Goal: Book appointment/travel/reservation

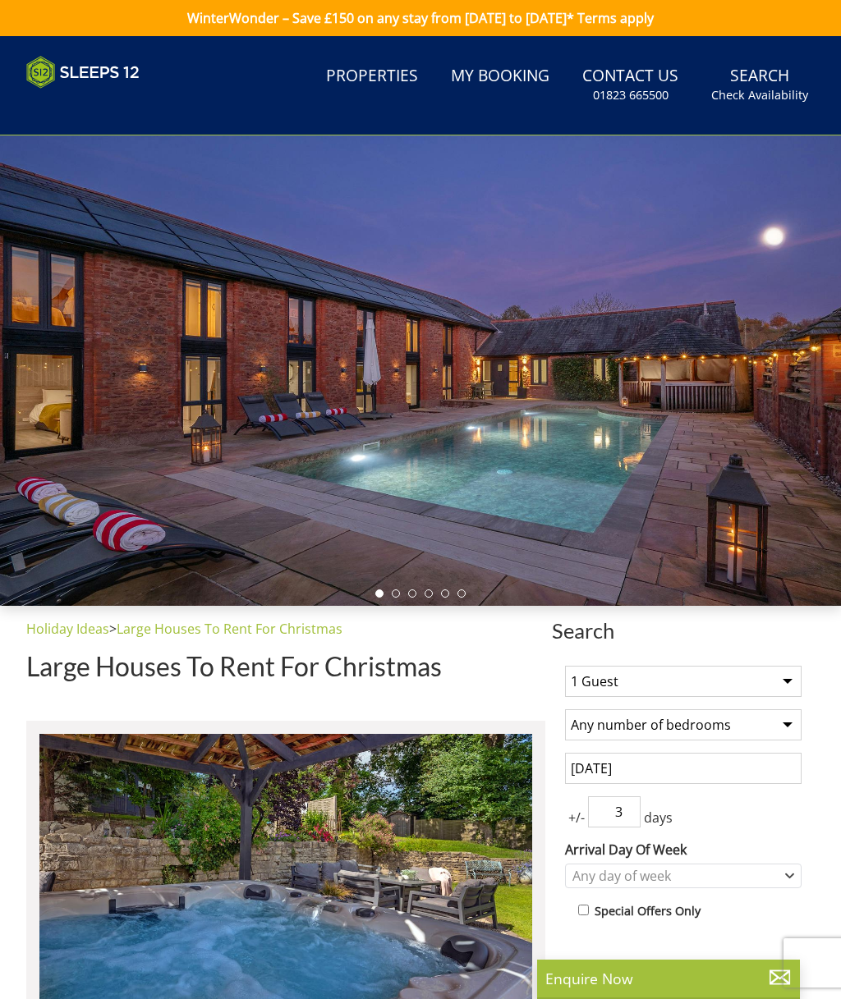
click at [788, 683] on select "1 Guest 2 Guests 3 Guests 4 Guests 5 Guests 6 Guests 7 Guests 8 Guests 9 Guests…" at bounding box center [683, 681] width 237 height 31
select select "10"
click at [782, 731] on select "Any number of bedrooms 4 Bedrooms 5 Bedrooms 6 Bedrooms 7 Bedrooms 8 Bedrooms 9…" at bounding box center [683, 725] width 237 height 31
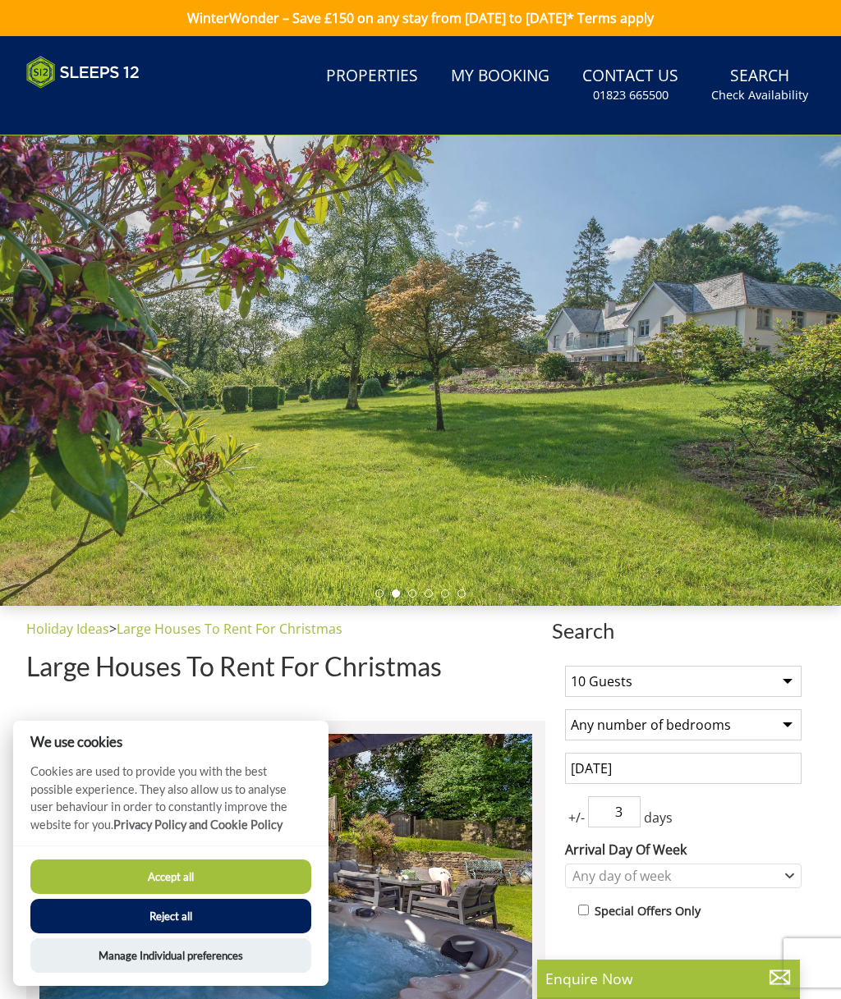
click at [783, 722] on select "Any number of bedrooms 4 Bedrooms 5 Bedrooms 6 Bedrooms 7 Bedrooms 8 Bedrooms 9…" at bounding box center [683, 725] width 237 height 31
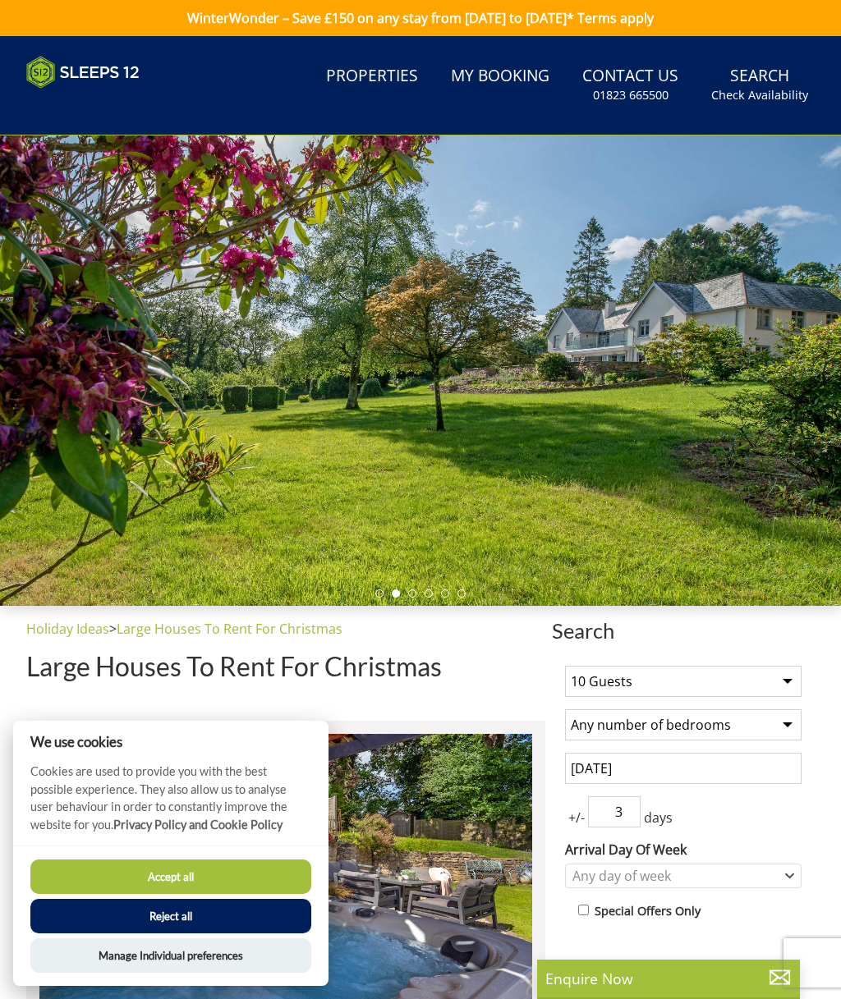
select select "5"
click at [764, 695] on select "1 Guest 2 Guests 3 Guests 4 Guests 5 Guests 6 Guests 7 Guests 8 Guests 9 Guests…" at bounding box center [683, 681] width 237 height 31
click at [779, 777] on input "[DATE]" at bounding box center [683, 768] width 237 height 31
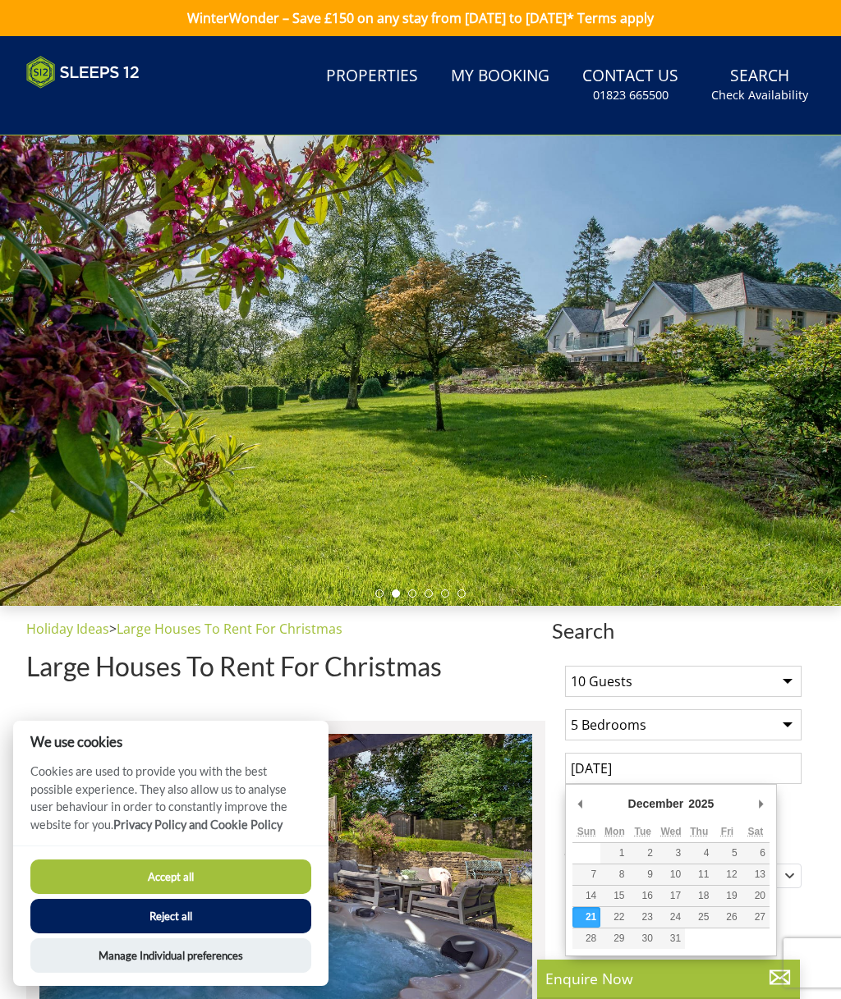
scroll to position [90, 0]
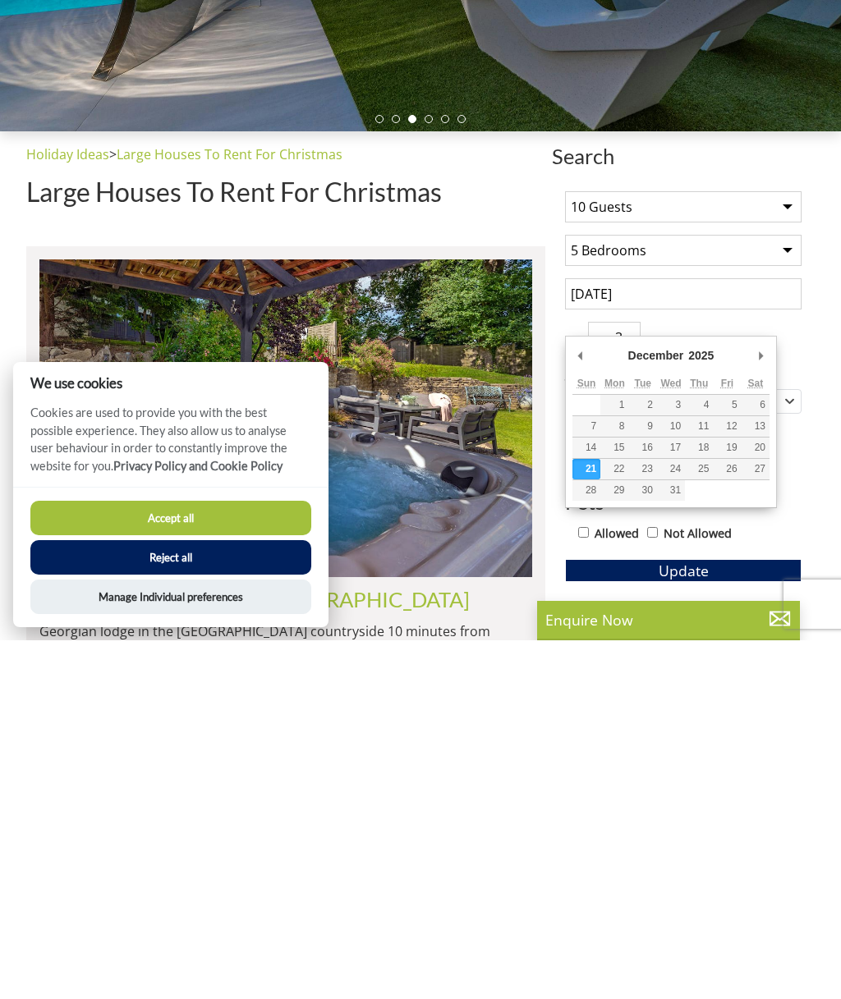
type input "12/12/2025"
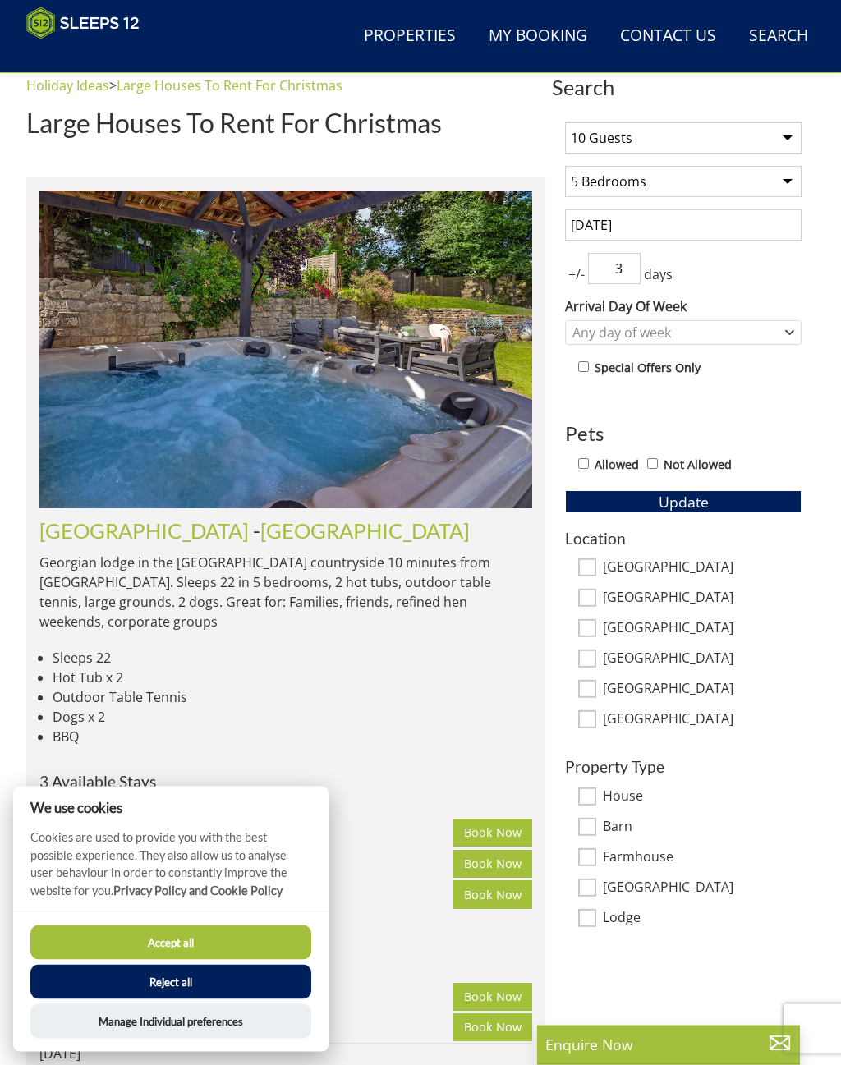
scroll to position [517, 0]
click at [289, 976] on button "Reject all" at bounding box center [170, 982] width 281 height 34
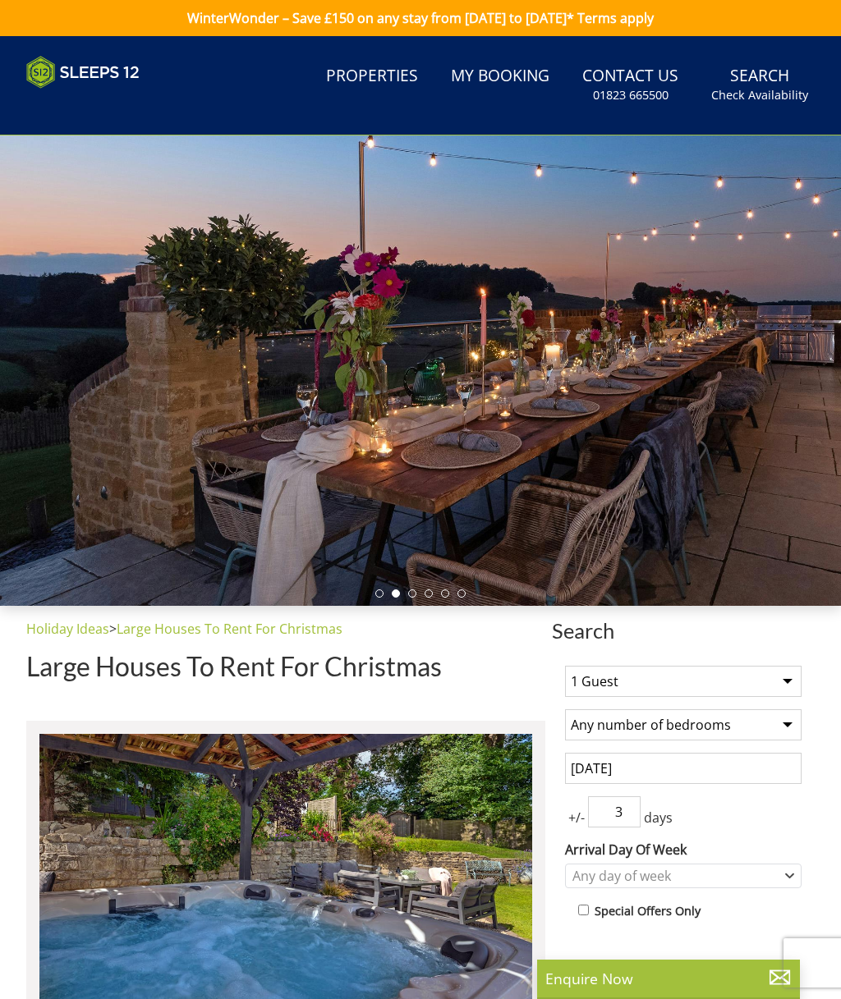
click at [377, 89] on link "Properties" at bounding box center [371, 76] width 105 height 37
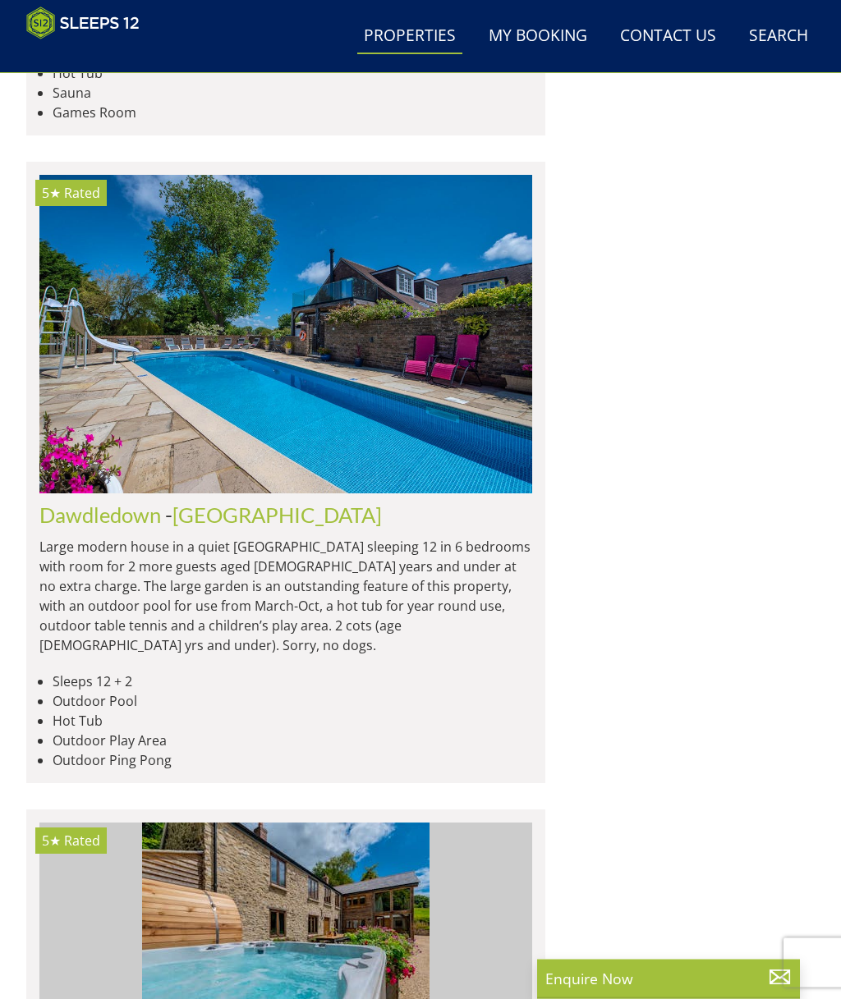
scroll to position [4234, 0]
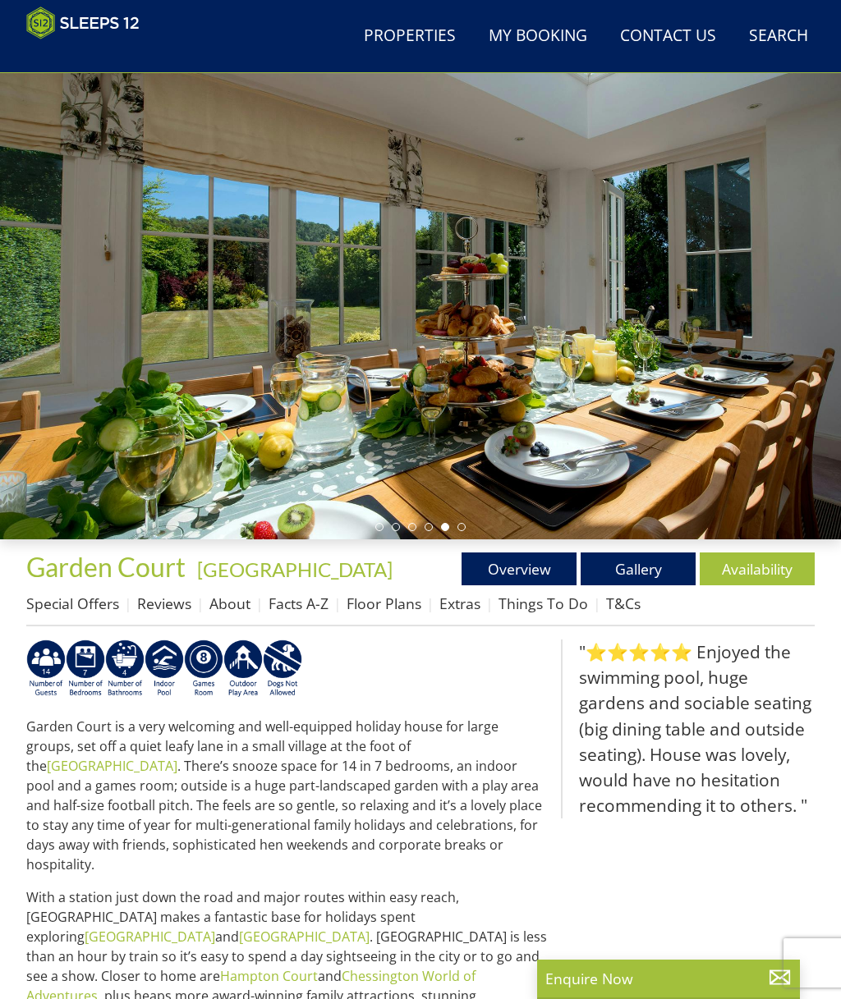
scroll to position [32, 0]
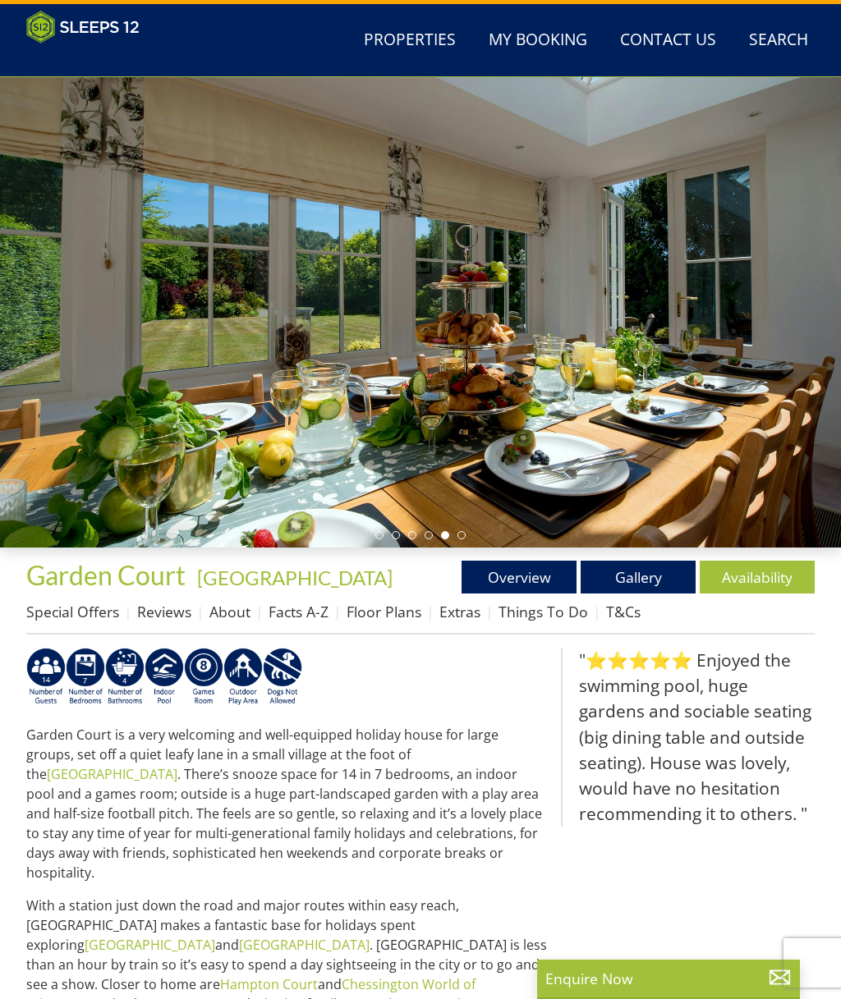
click at [765, 584] on link "Availability" at bounding box center [757, 577] width 115 height 33
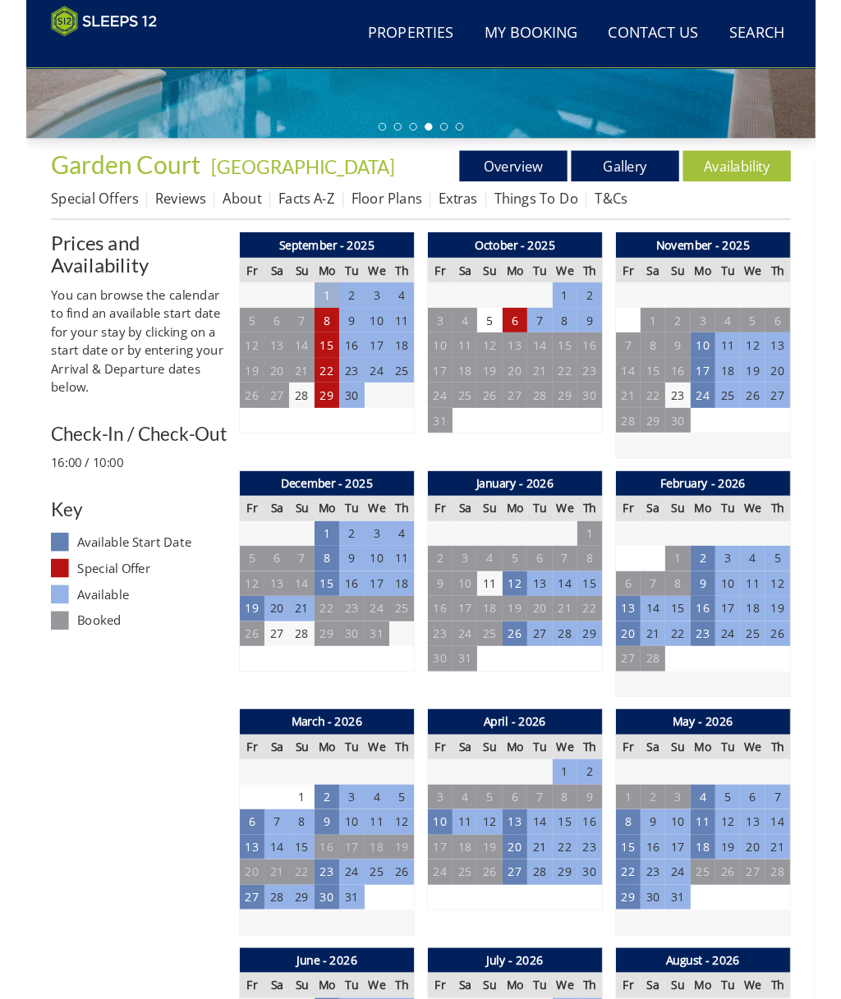
scroll to position [497, 0]
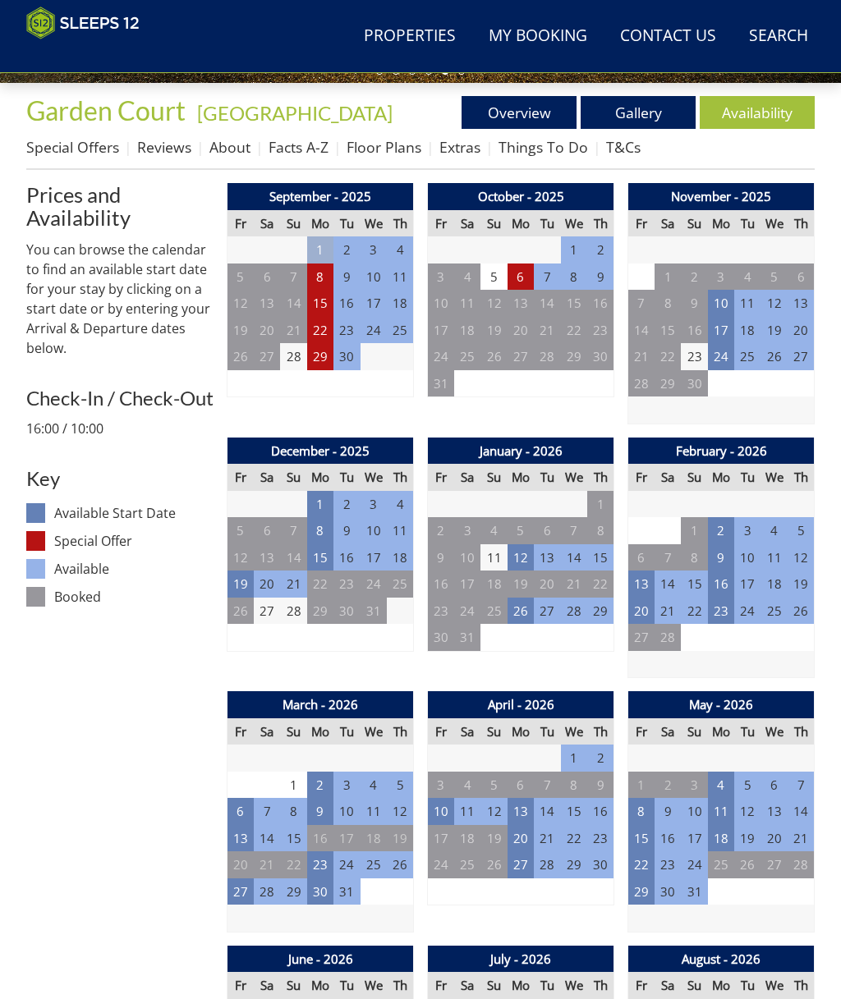
click at [243, 582] on td "19" at bounding box center [240, 584] width 26 height 27
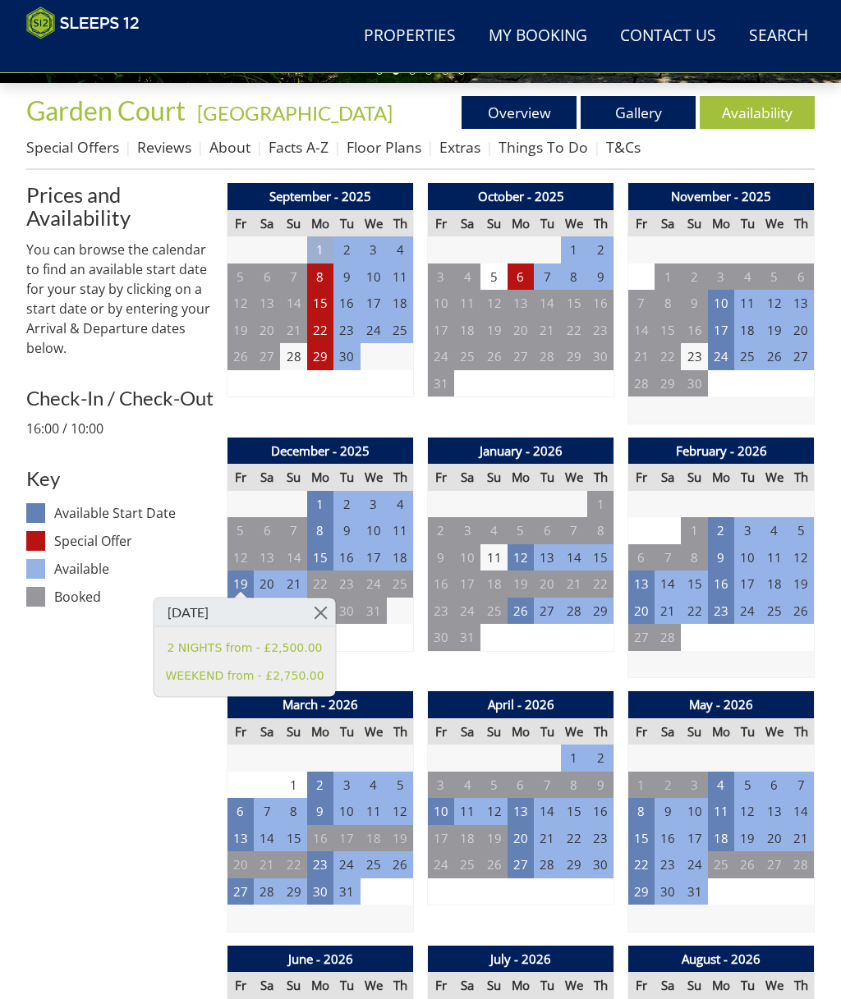
click at [296, 680] on link "WEEKEND from - £2,750.00" at bounding box center [245, 675] width 159 height 17
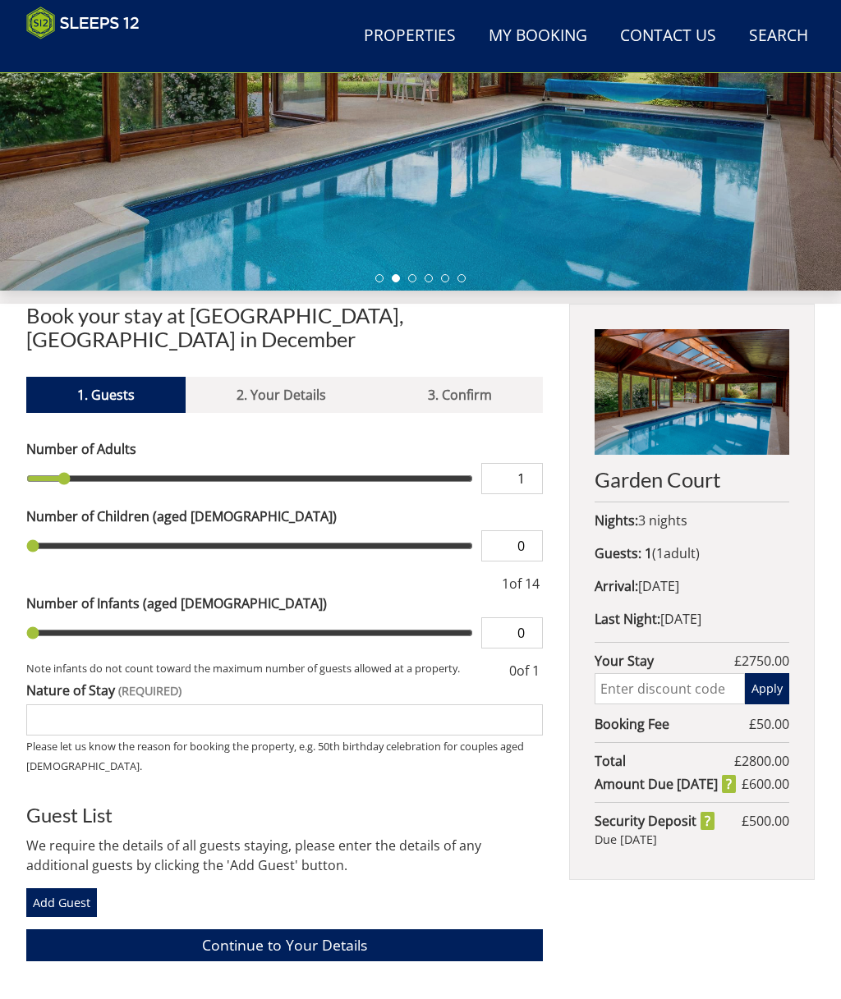
scroll to position [289, 0]
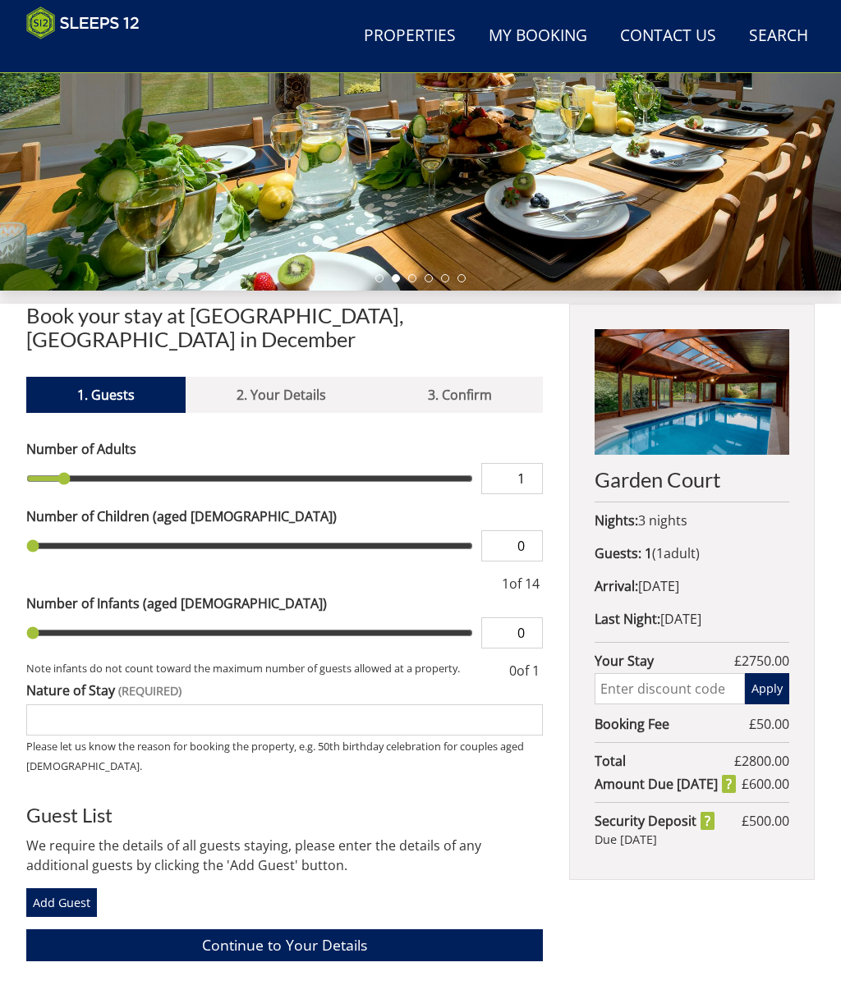
type input "2"
type input "3"
type input "4"
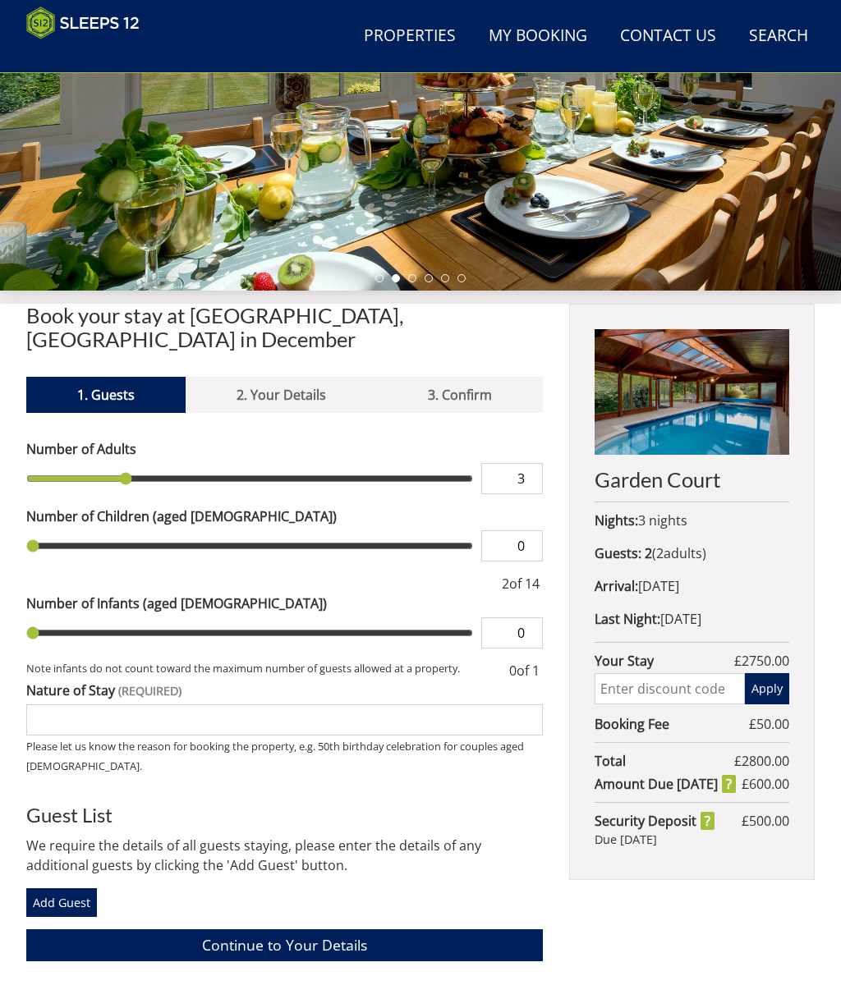
type input "4"
type input "5"
type input "6"
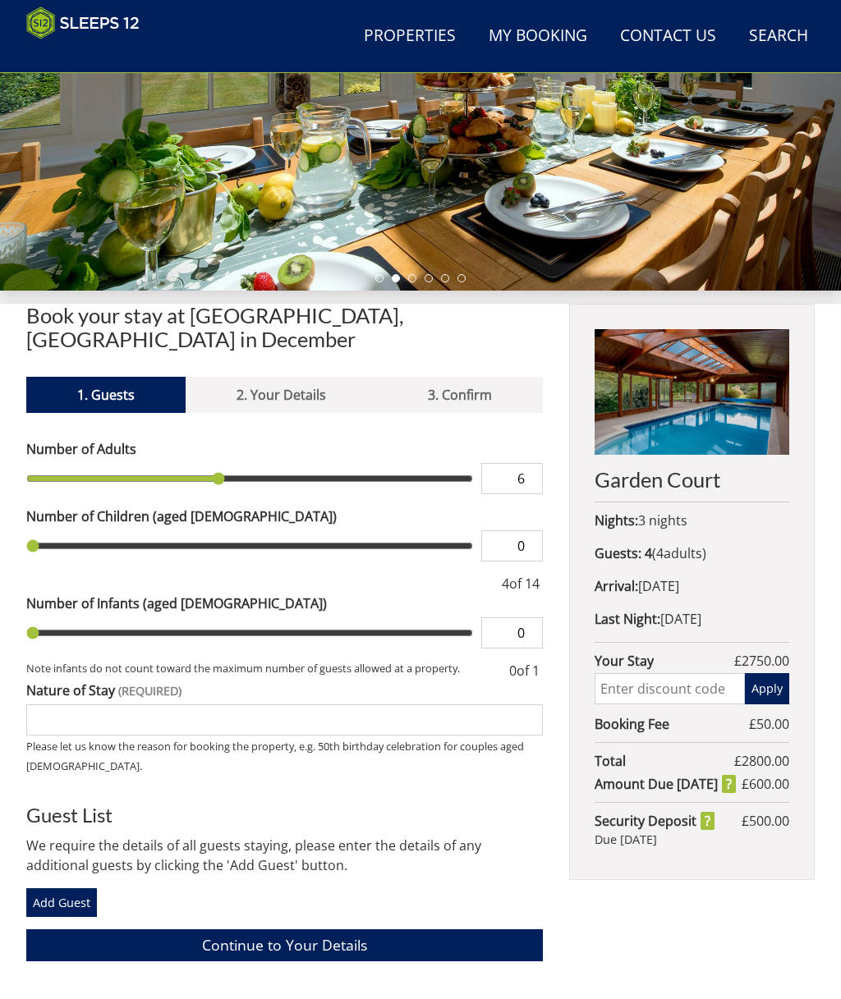
type input "7"
type input "8"
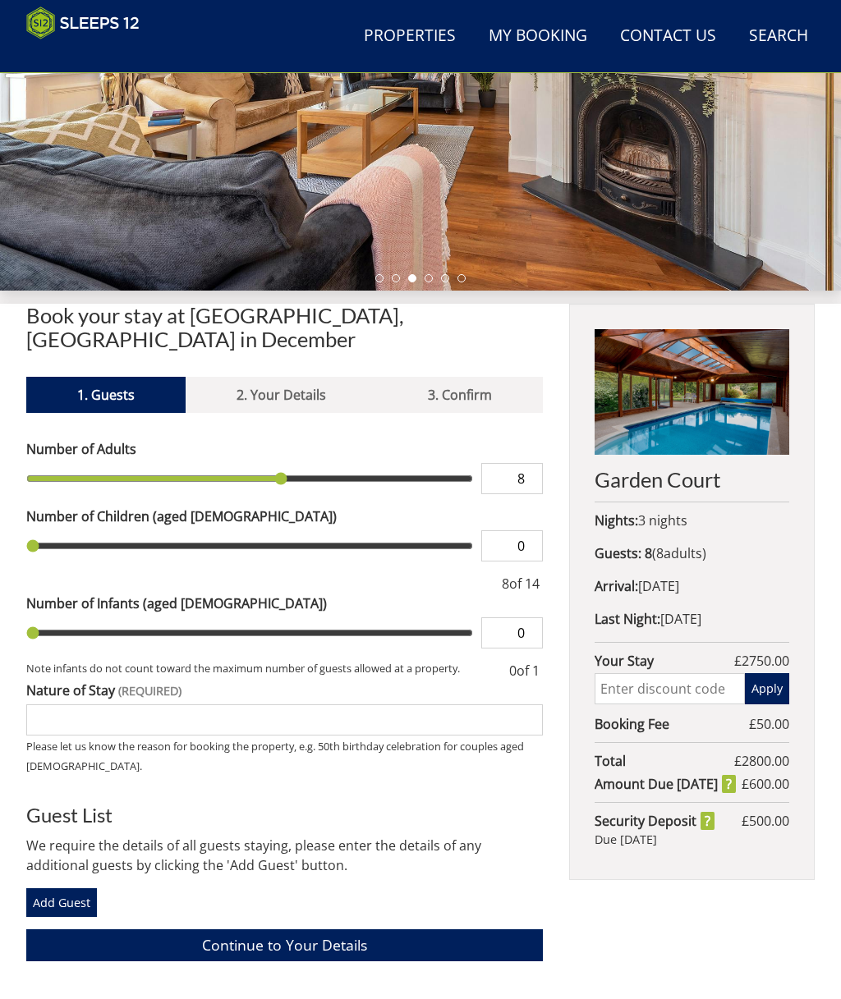
type input "7"
type input "6"
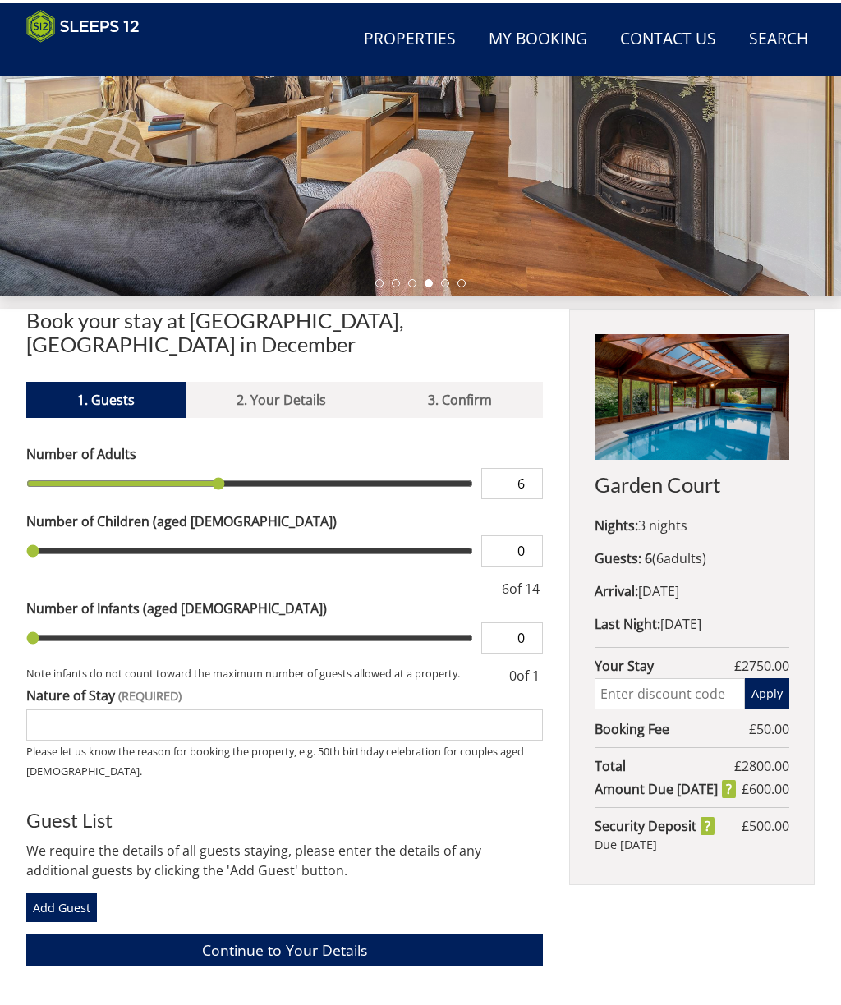
scroll to position [287, 0]
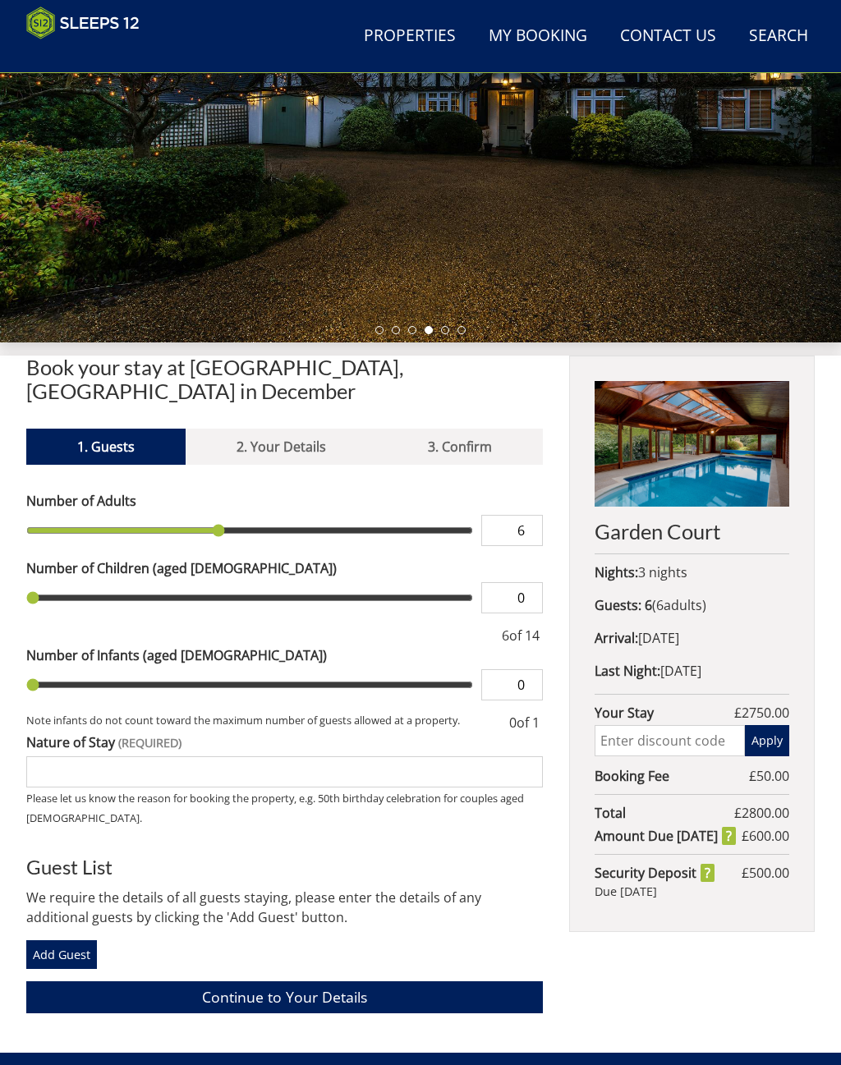
type input "5"
click at [180, 583] on input "range" at bounding box center [249, 598] width 447 height 31
type input "5"
click at [145, 600] on div "Number of Adults 6 Number of Children (aged [DEMOGRAPHIC_DATA]) 5 11 of 14" at bounding box center [284, 568] width 517 height 154
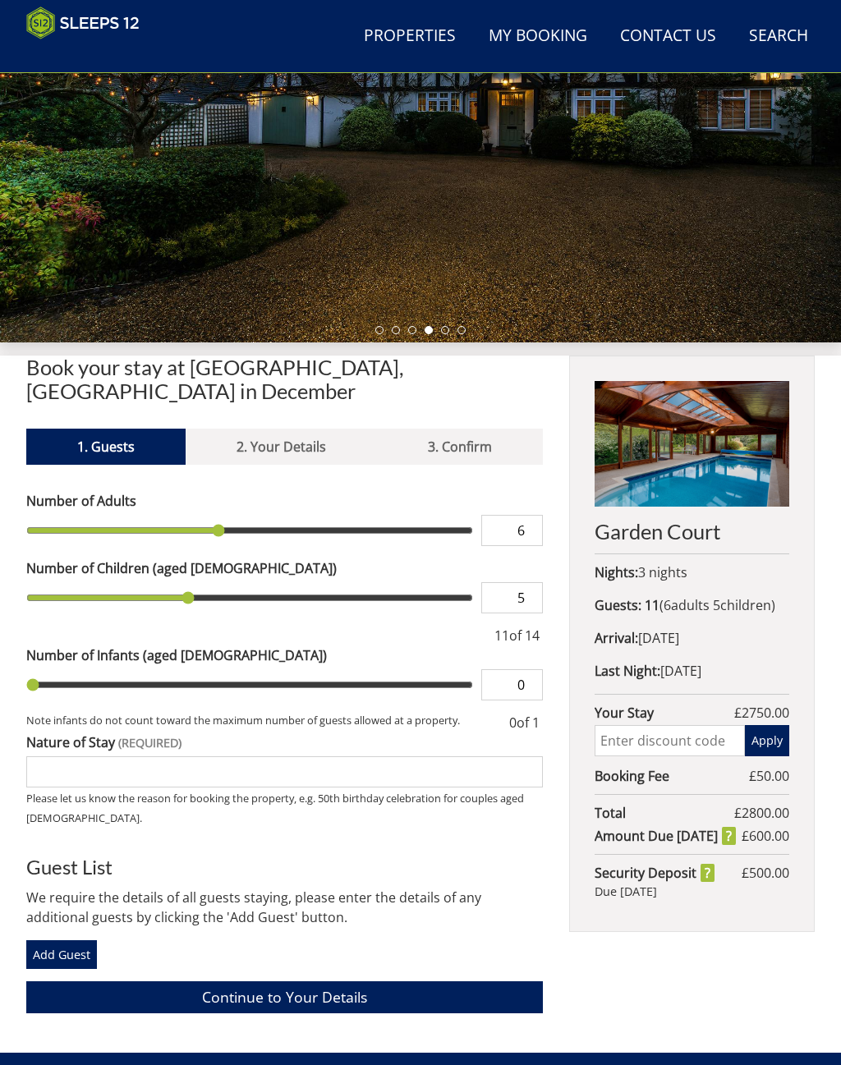
type input "4"
click at [161, 582] on input "range" at bounding box center [249, 597] width 447 height 31
type input "4"
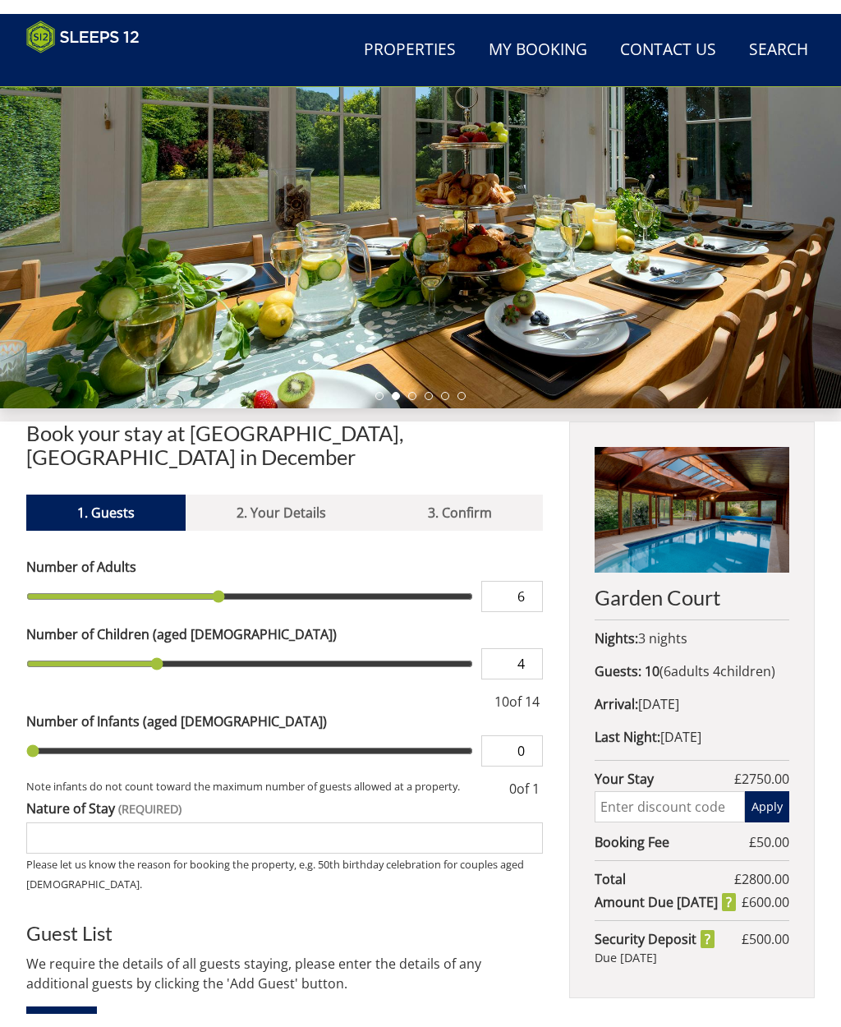
scroll to position [110, 0]
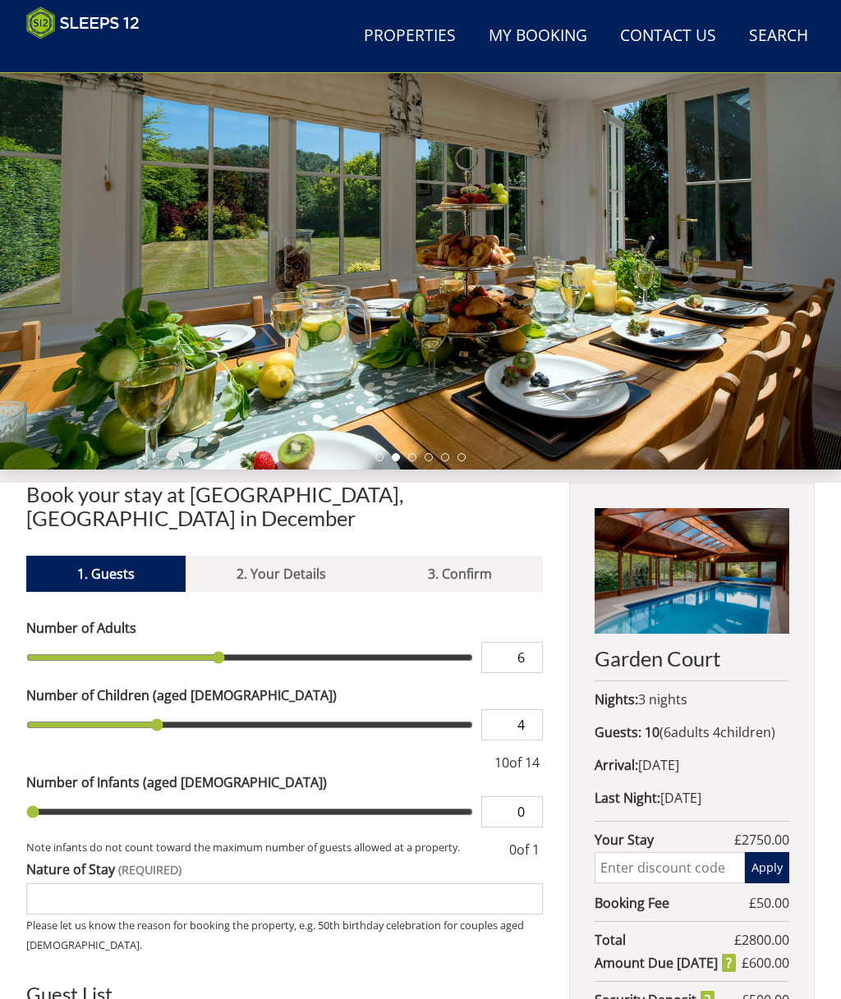
click at [660, 347] on div at bounding box center [420, 234] width 841 height 471
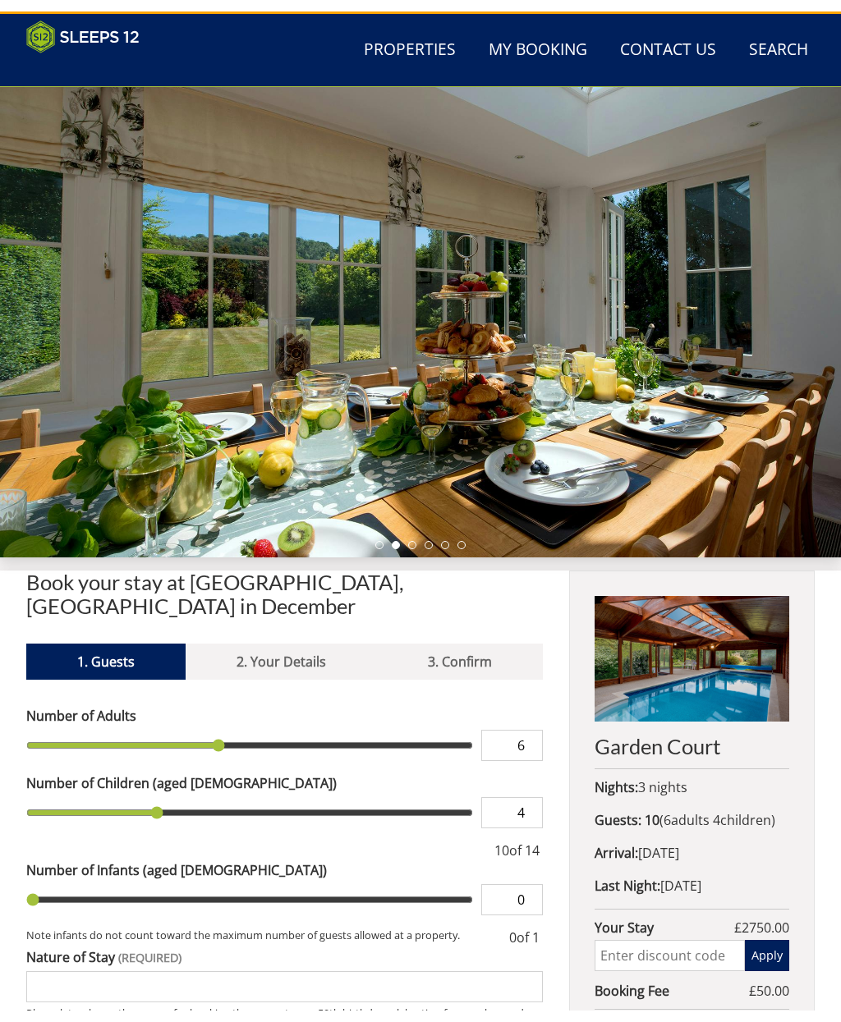
scroll to position [0, 0]
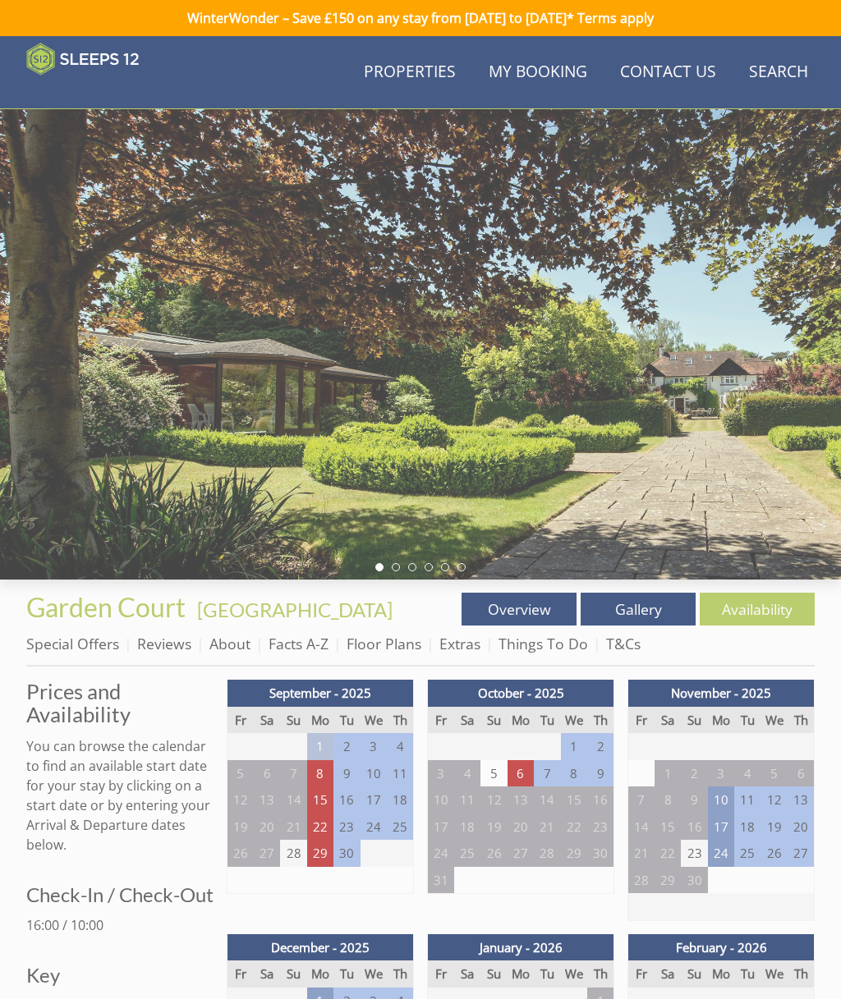
scroll to position [497, 0]
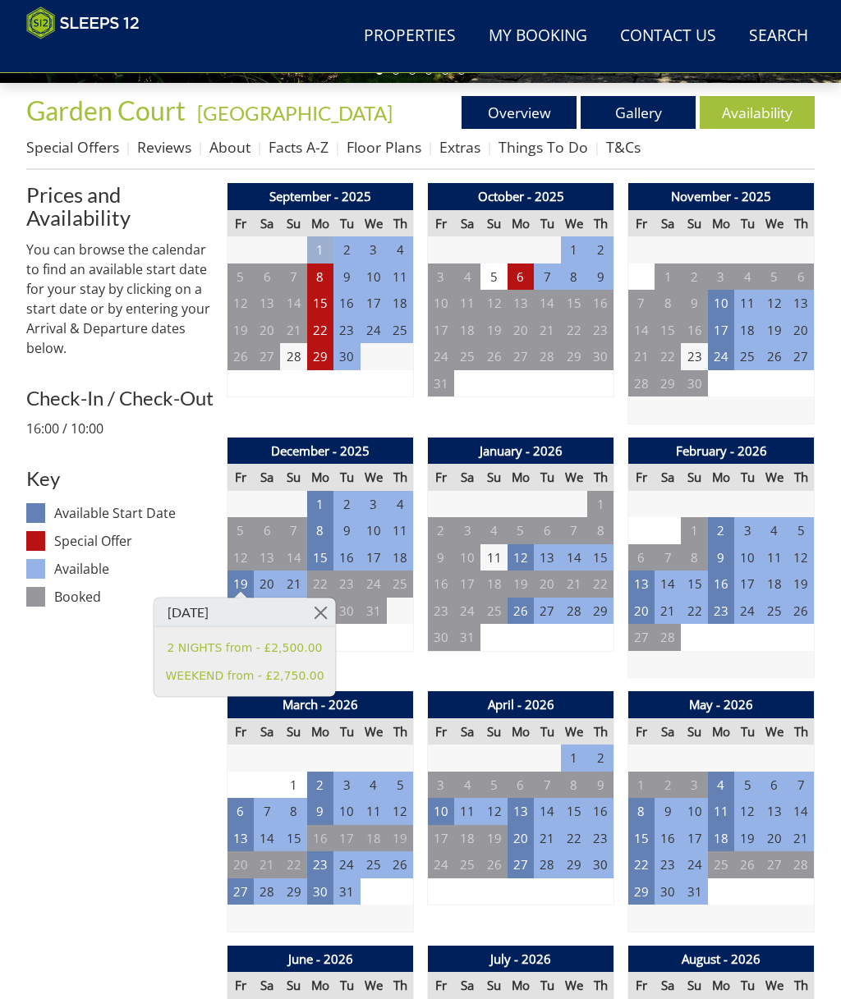
scroll to position [32, 0]
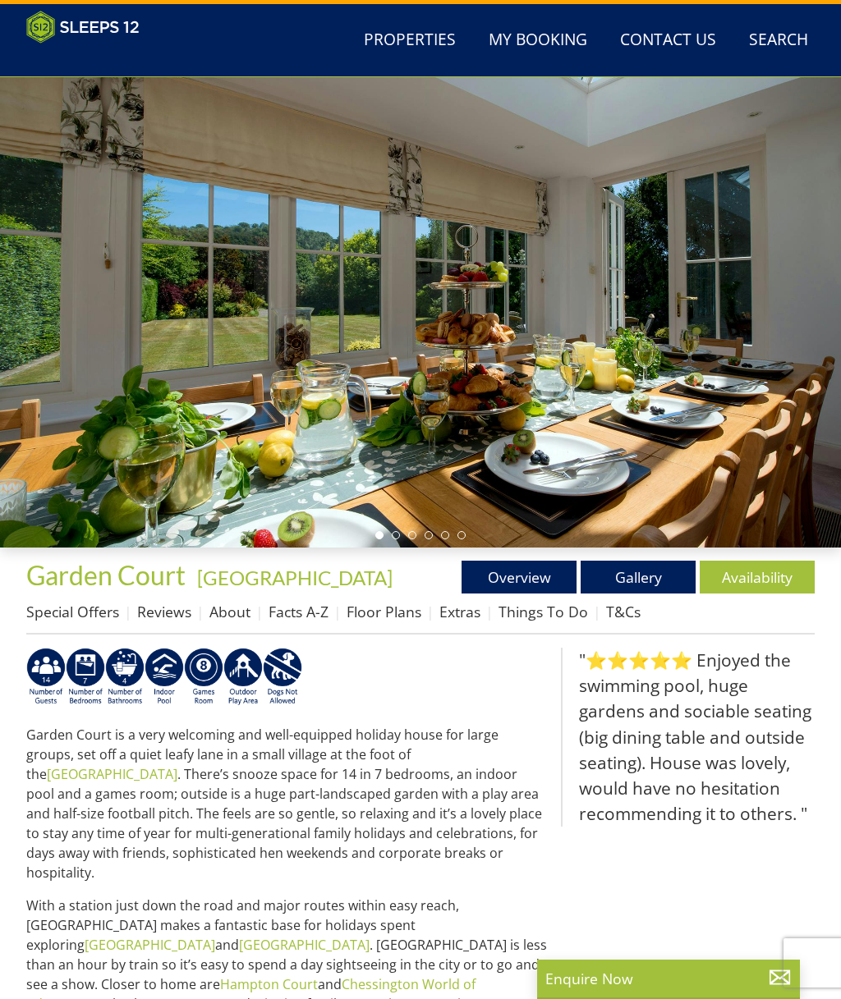
click at [534, 579] on link "Overview" at bounding box center [519, 577] width 115 height 33
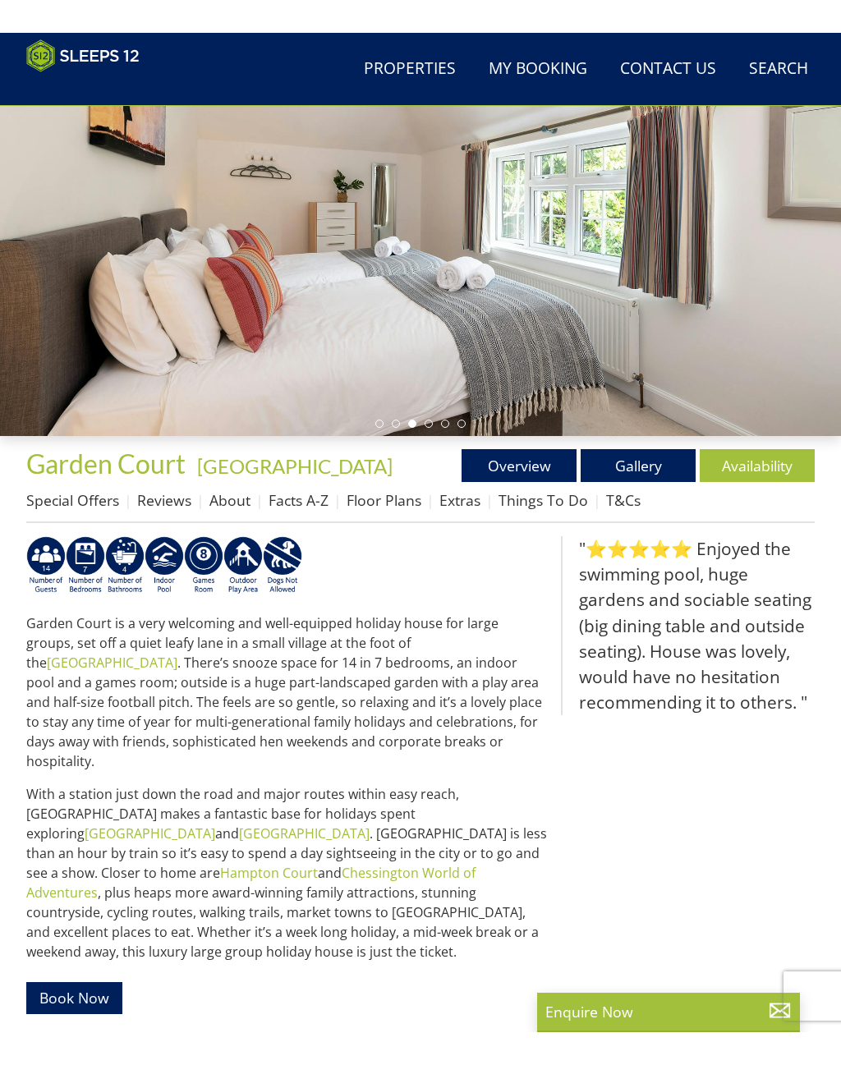
scroll to position [112, 0]
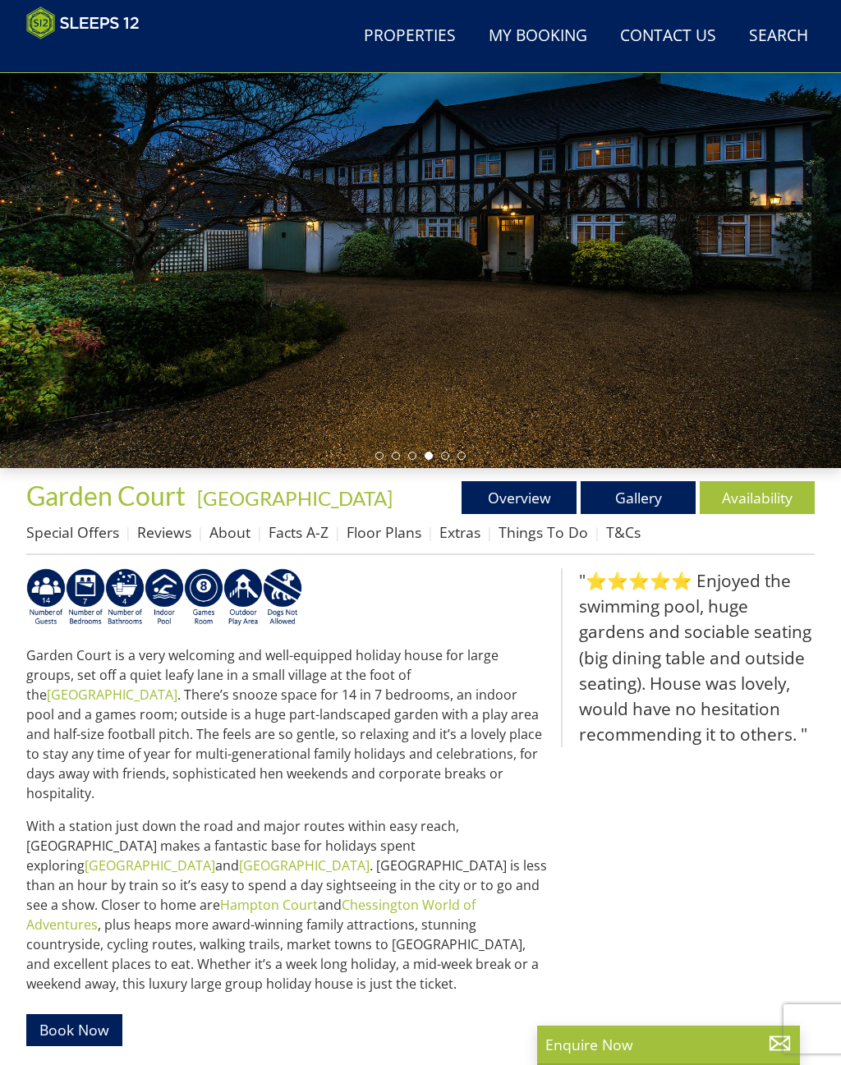
click at [398, 539] on link "Floor Plans" at bounding box center [384, 532] width 75 height 20
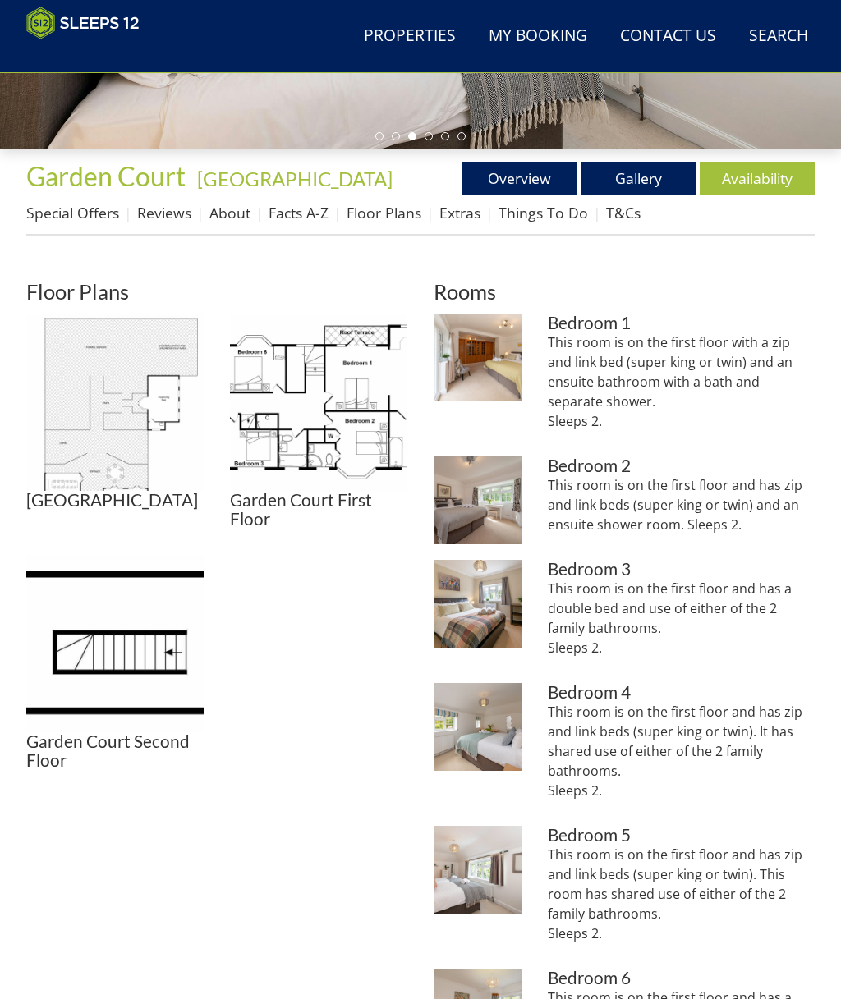
scroll to position [430, 0]
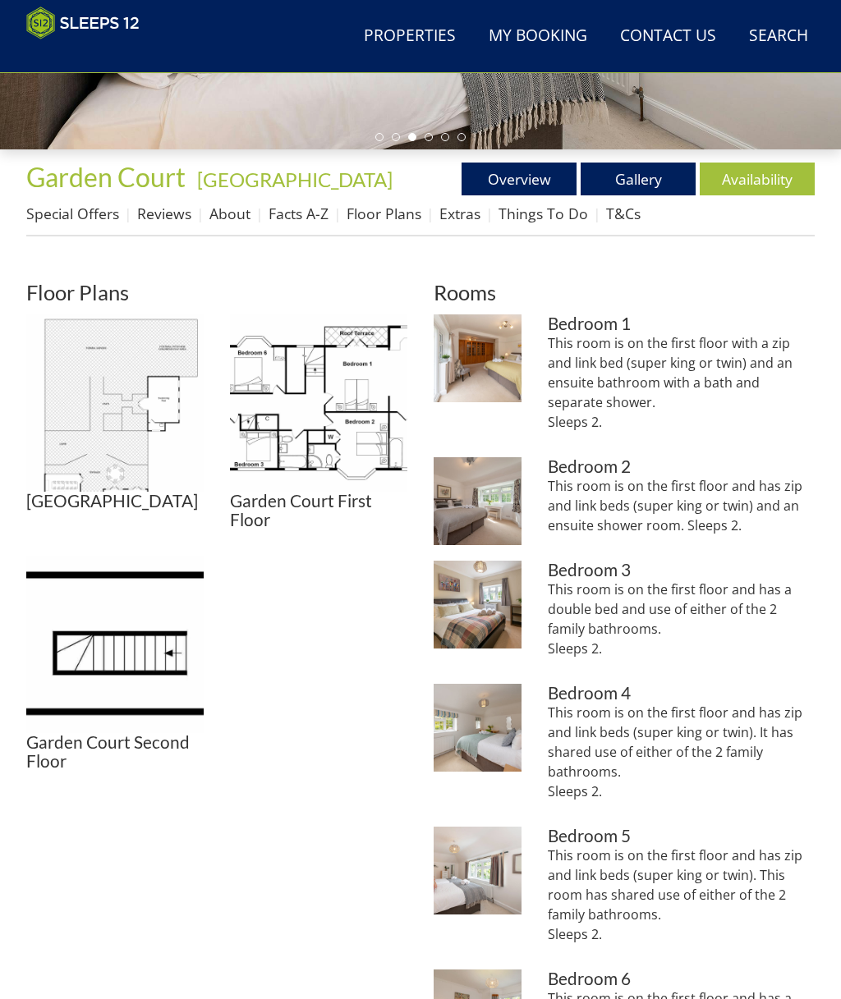
click at [366, 445] on img at bounding box center [318, 403] width 177 height 177
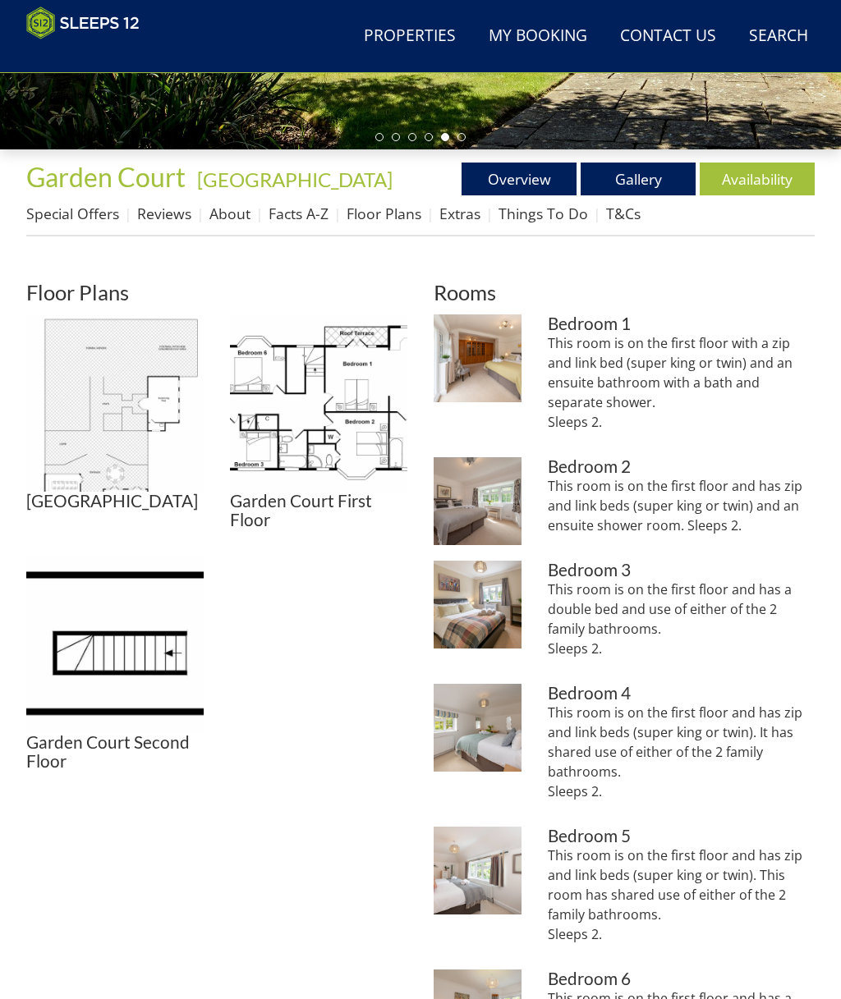
click at [143, 464] on img at bounding box center [114, 403] width 177 height 177
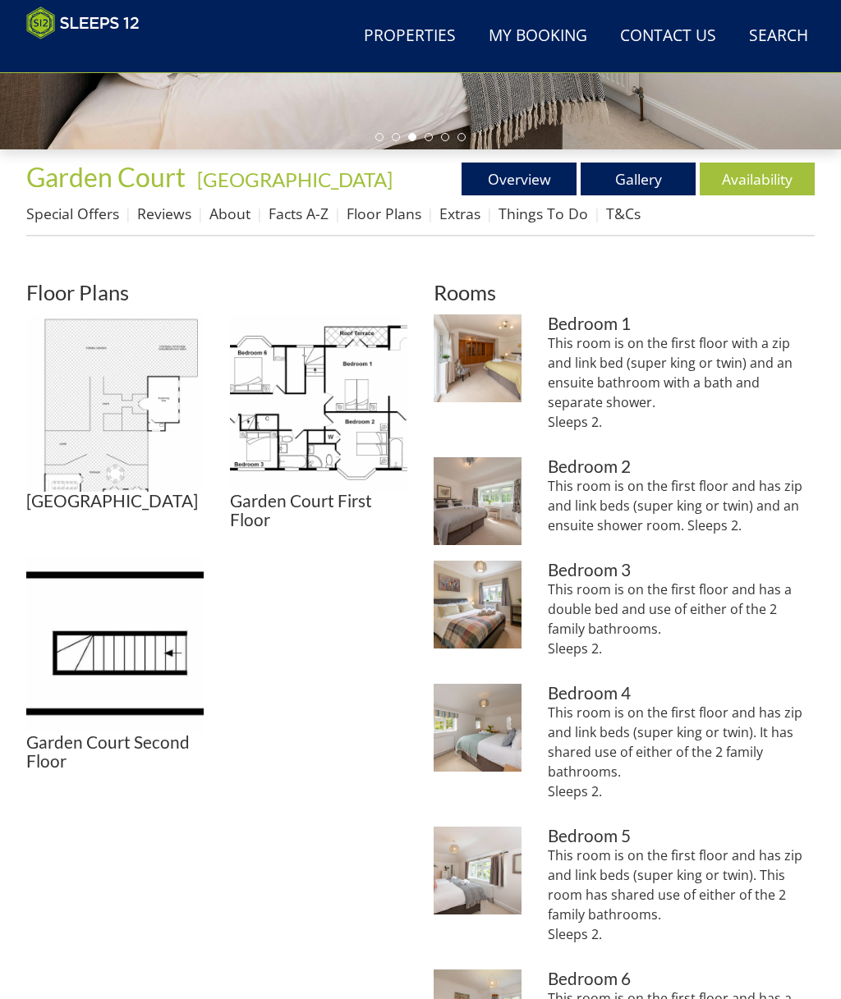
click at [524, 221] on link "Things To Do" at bounding box center [544, 214] width 90 height 20
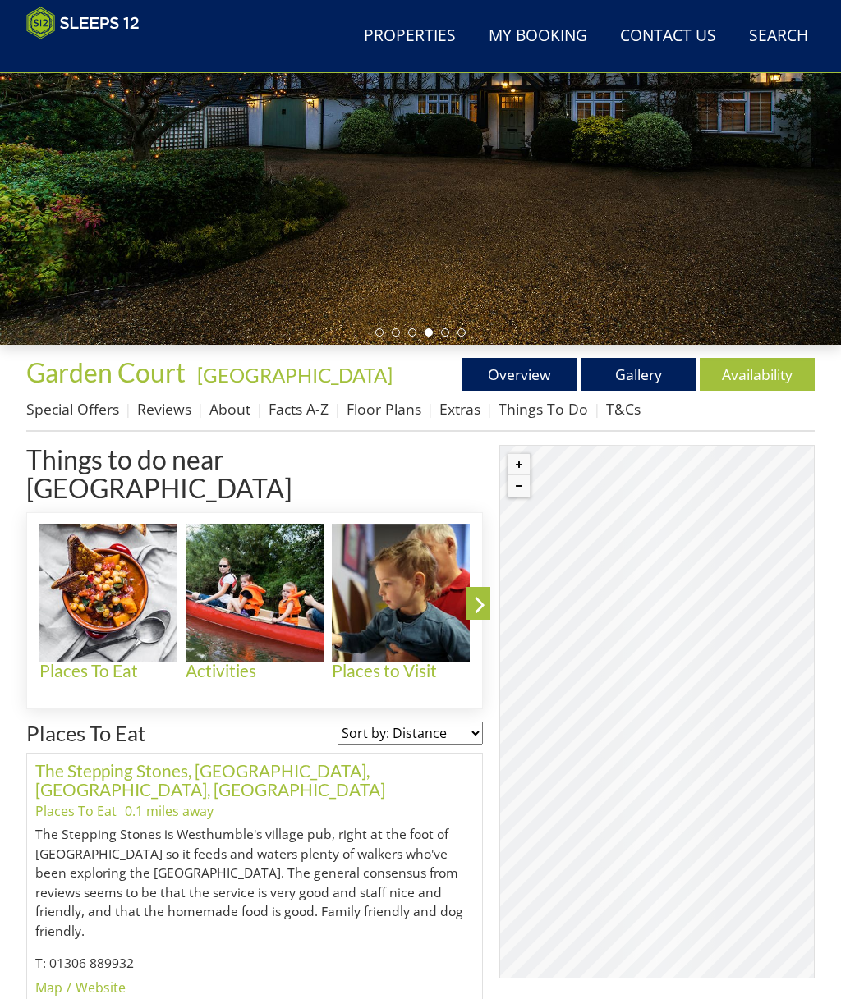
scroll to position [233, 0]
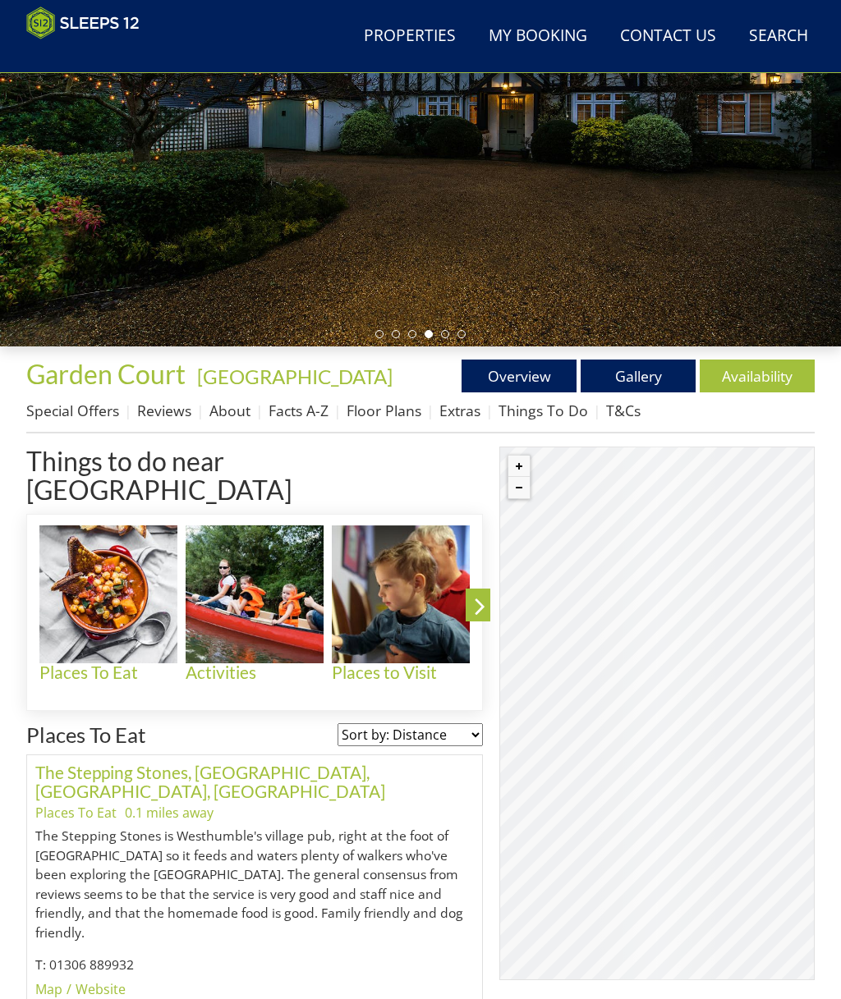
click at [250, 632] on img at bounding box center [255, 595] width 138 height 138
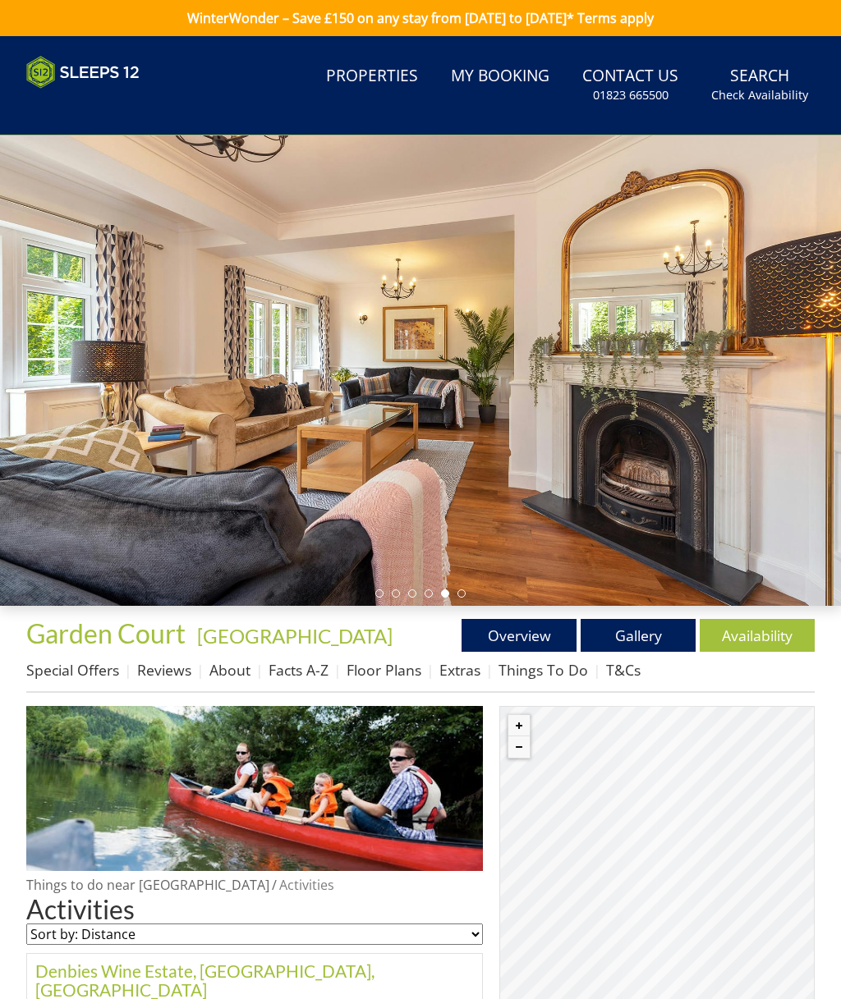
click at [172, 672] on link "Reviews" at bounding box center [164, 670] width 54 height 20
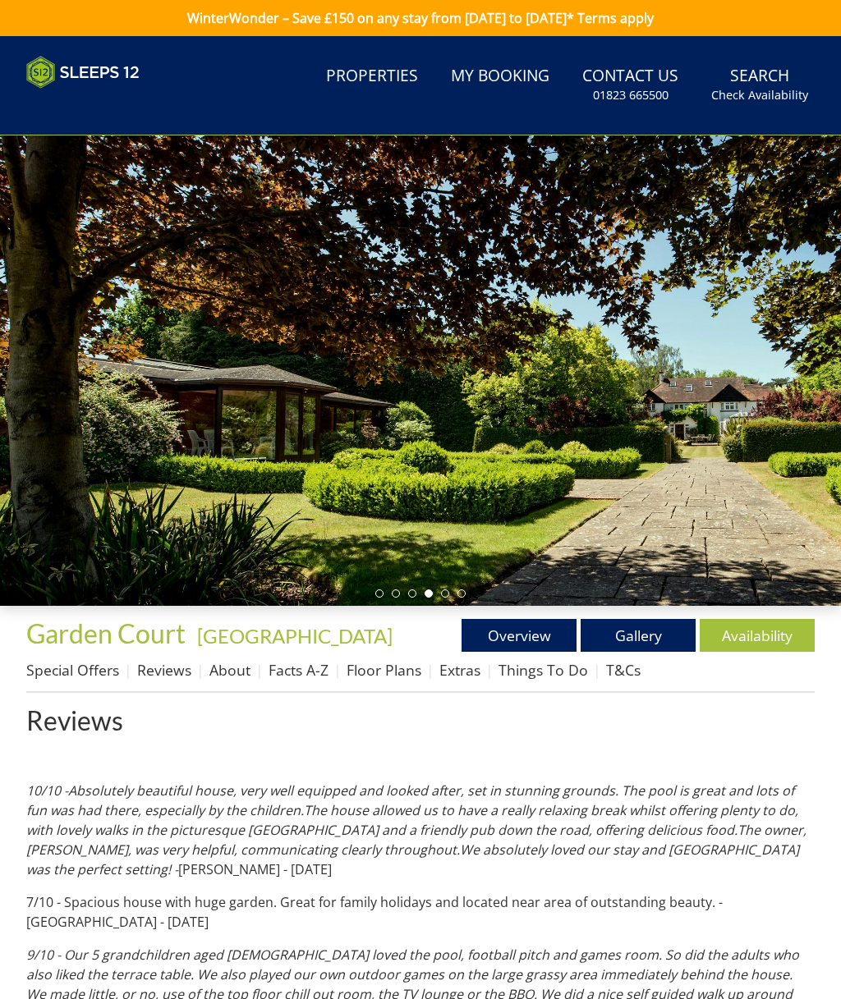
click at [172, 641] on span "Garden Court" at bounding box center [105, 634] width 159 height 32
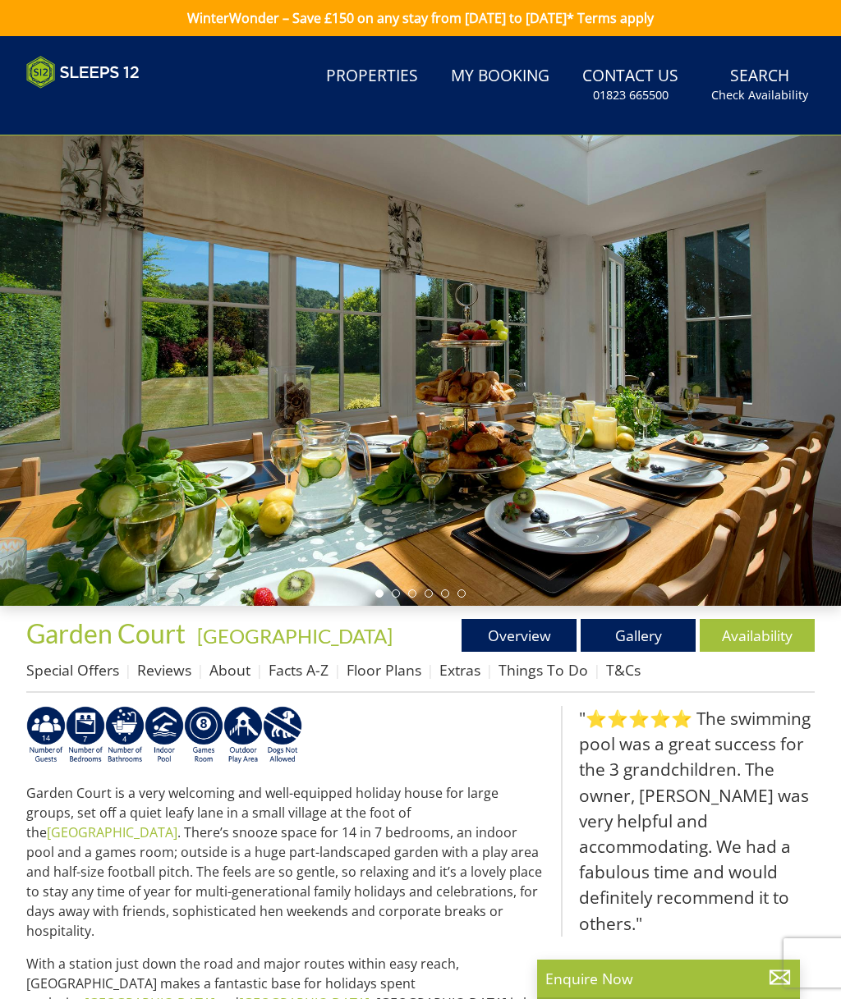
click at [233, 679] on link "About" at bounding box center [229, 670] width 41 height 20
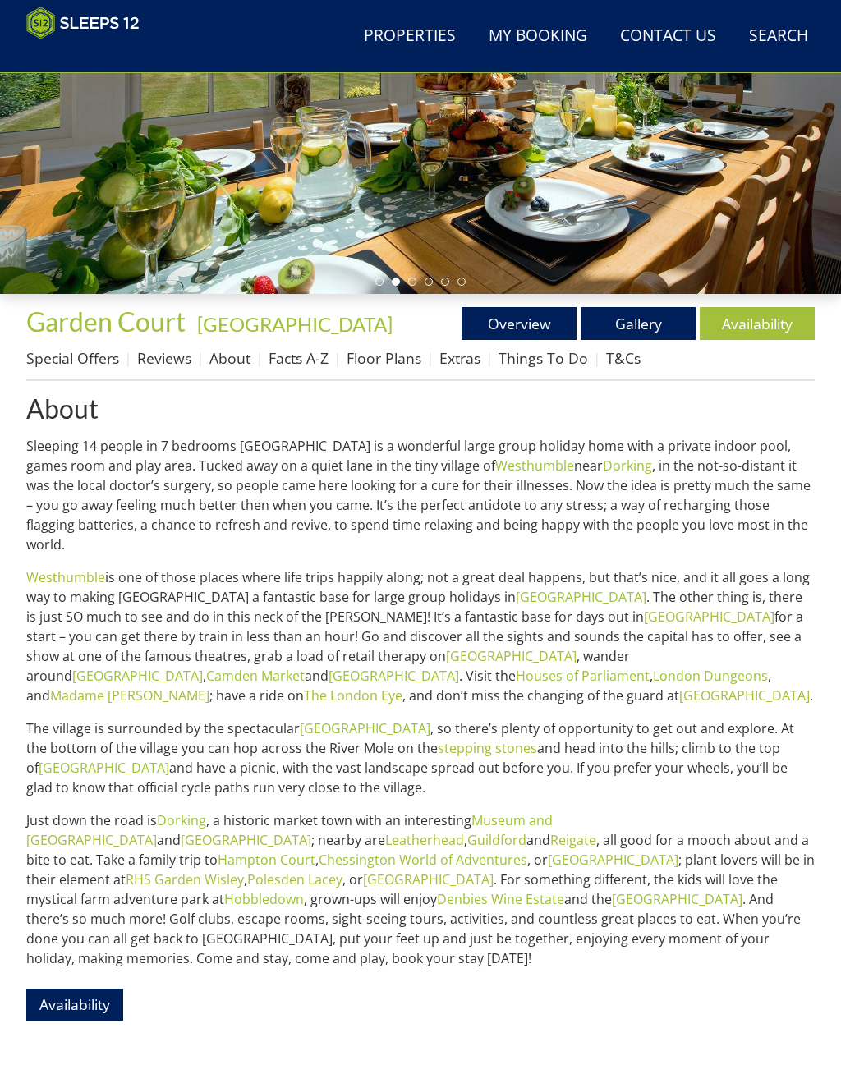
scroll to position [286, 0]
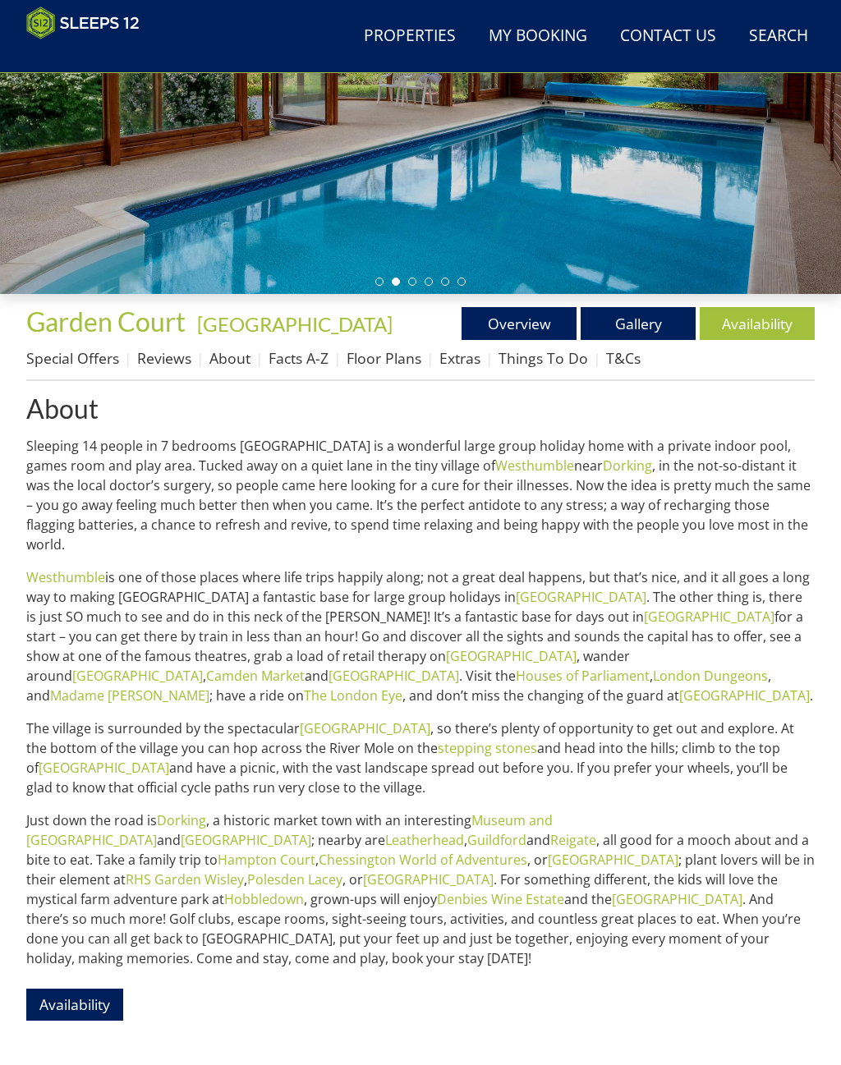
click at [66, 353] on link "Special Offers" at bounding box center [72, 358] width 93 height 20
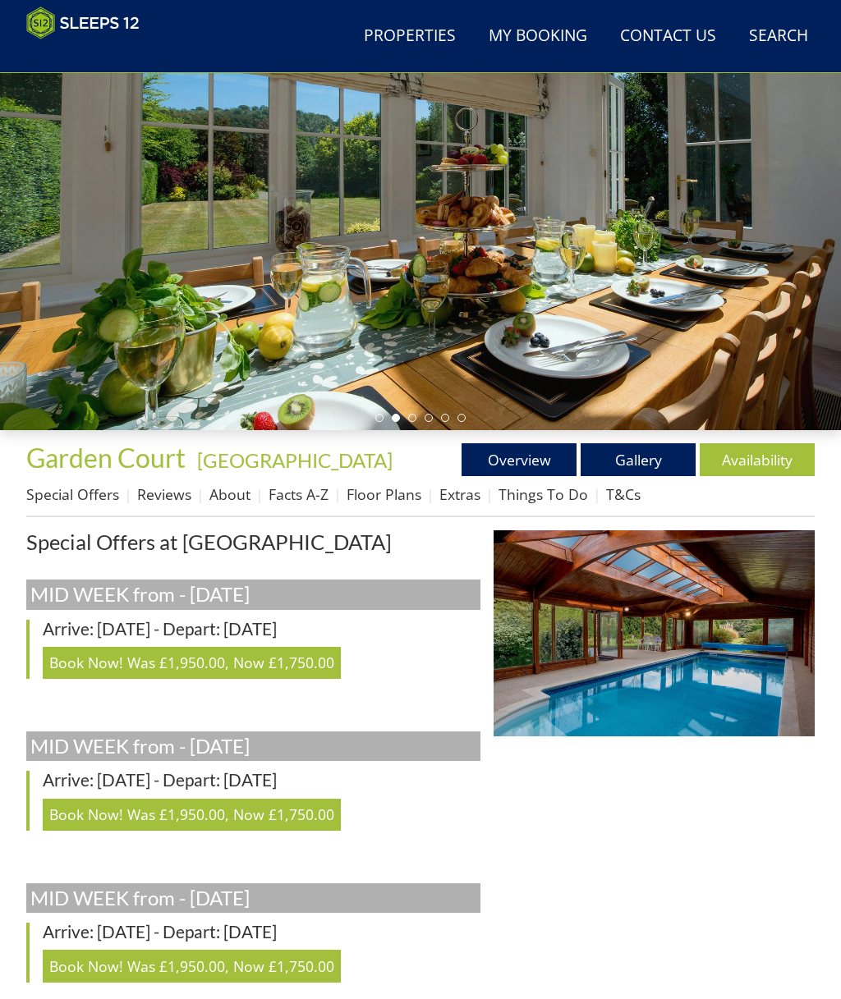
scroll to position [149, 0]
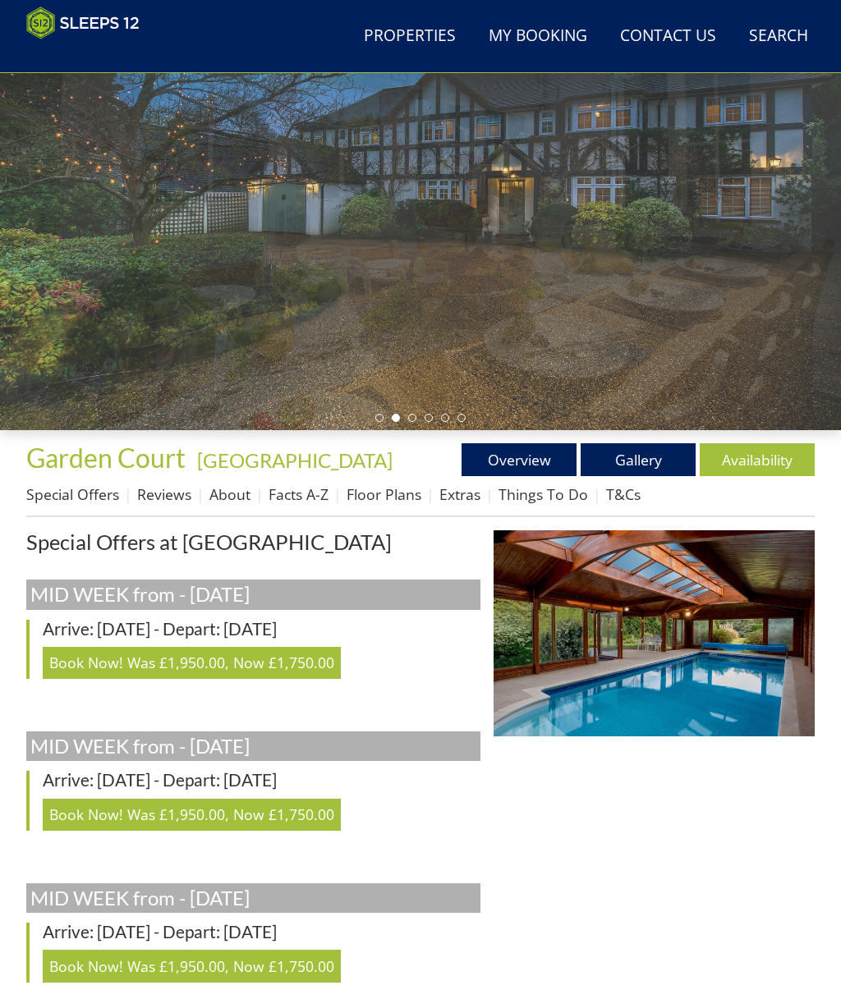
click at [286, 494] on link "Facts A-Z" at bounding box center [299, 495] width 60 height 20
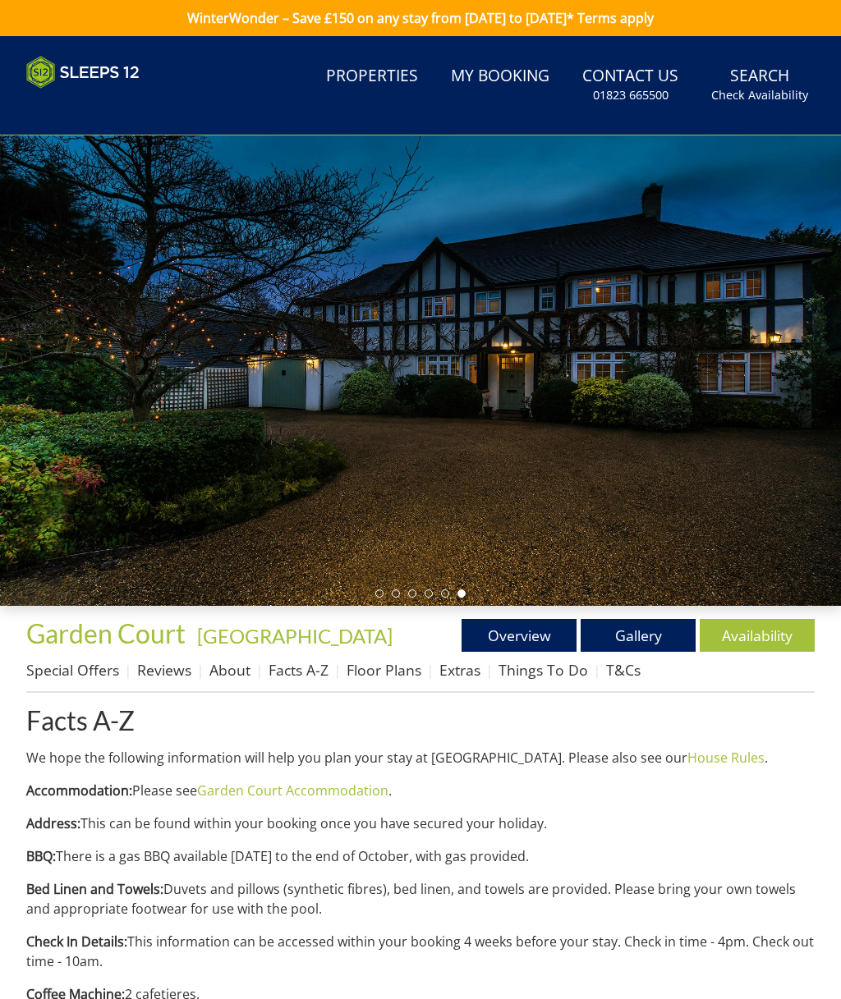
click at [627, 641] on link "Gallery" at bounding box center [638, 635] width 115 height 33
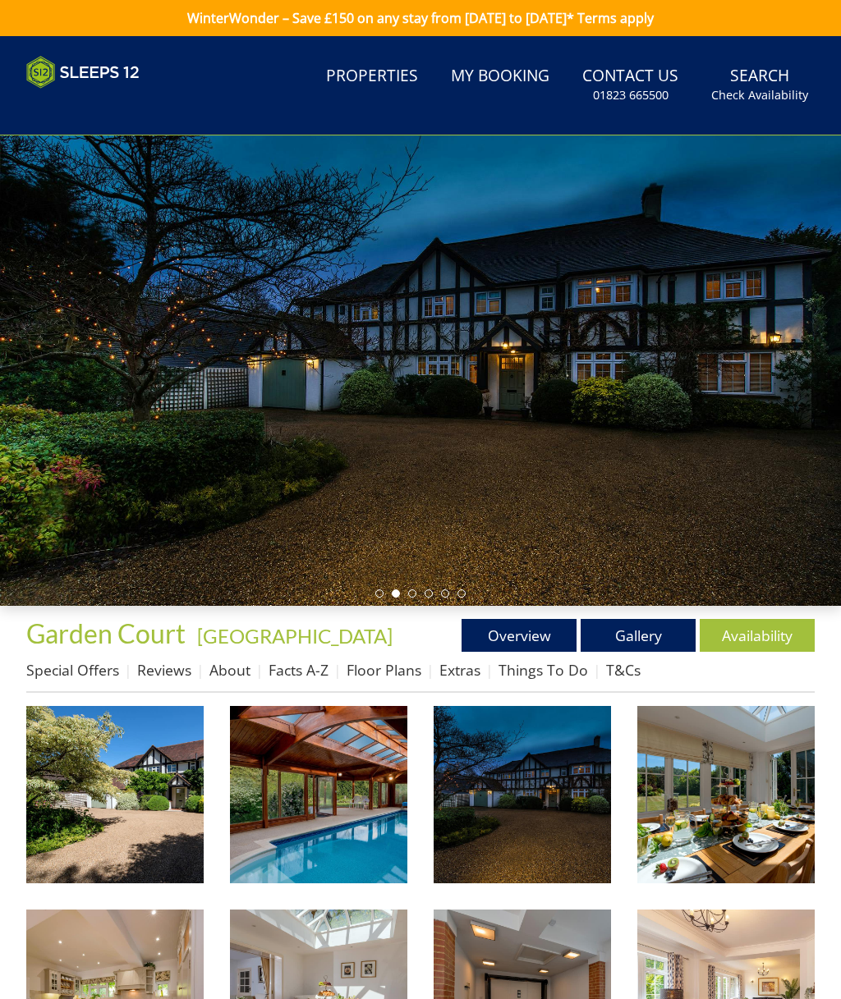
click at [527, 660] on link "Things To Do" at bounding box center [544, 670] width 90 height 20
